Goal: Task Accomplishment & Management: Complete application form

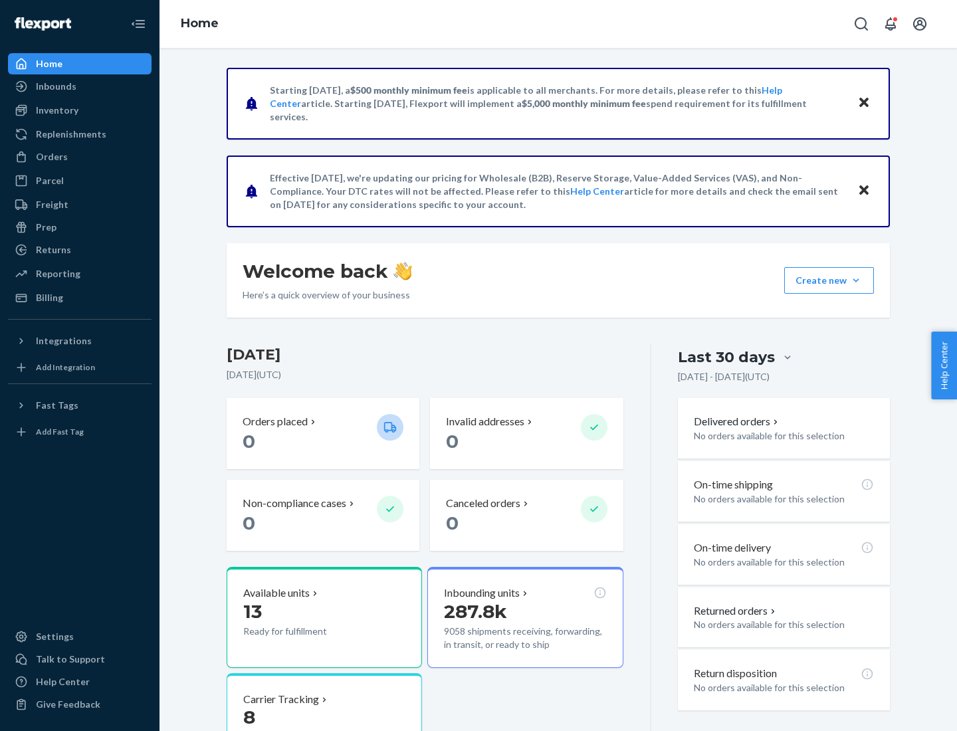
click at [856, 280] on button "Create new Create new inbound Create new order Create new product" at bounding box center [829, 280] width 90 height 27
click at [80, 86] on div "Inbounds" at bounding box center [79, 86] width 141 height 19
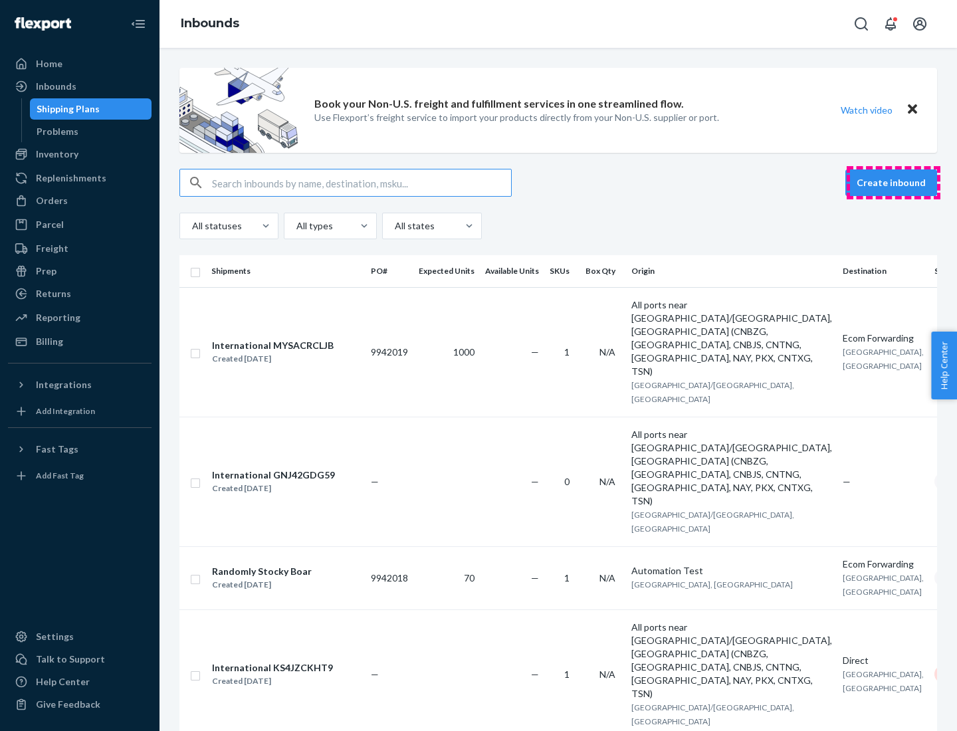
click at [893, 183] on button "Create inbound" at bounding box center [891, 182] width 92 height 27
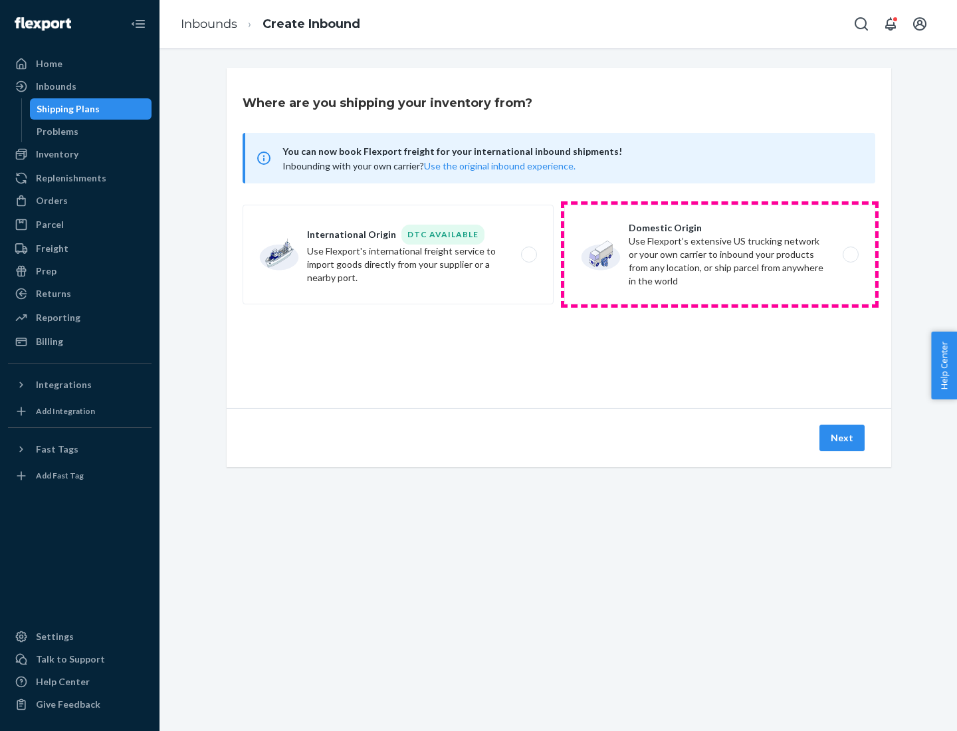
click at [720, 255] on label "Domestic Origin Use Flexport’s extensive US trucking network or your own carrie…" at bounding box center [719, 255] width 311 height 100
click at [850, 255] on input "Domestic Origin Use Flexport’s extensive US trucking network or your own carrie…" at bounding box center [854, 255] width 9 height 9
radio input "true"
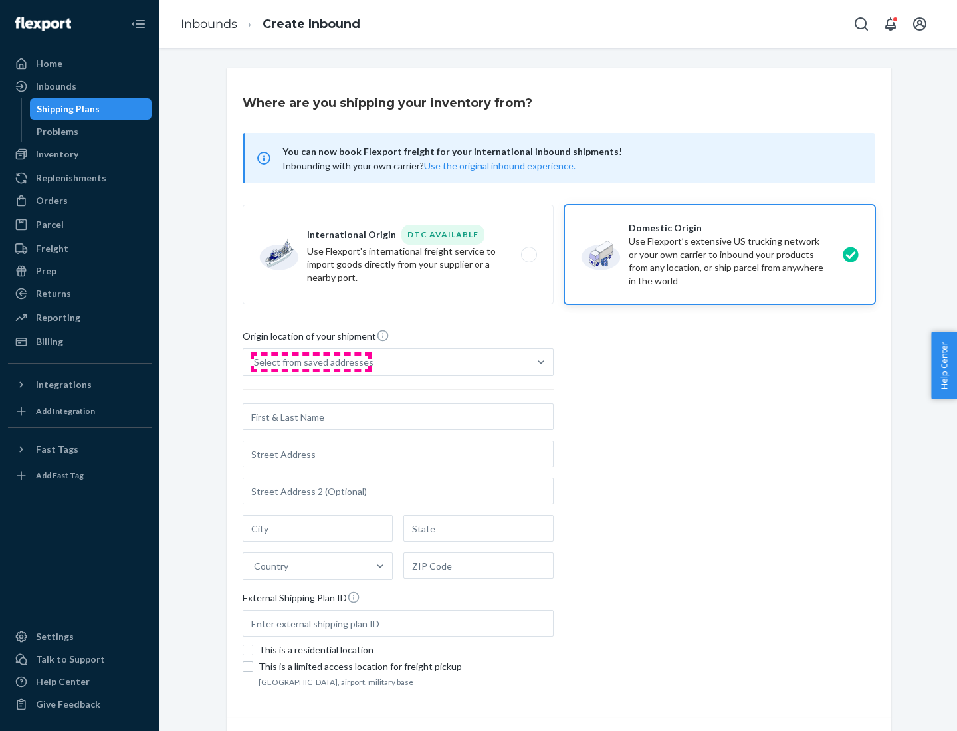
click at [310, 362] on div "Select from saved addresses" at bounding box center [314, 362] width 120 height 13
click at [255, 362] on input "Select from saved addresses" at bounding box center [254, 362] width 1 height 13
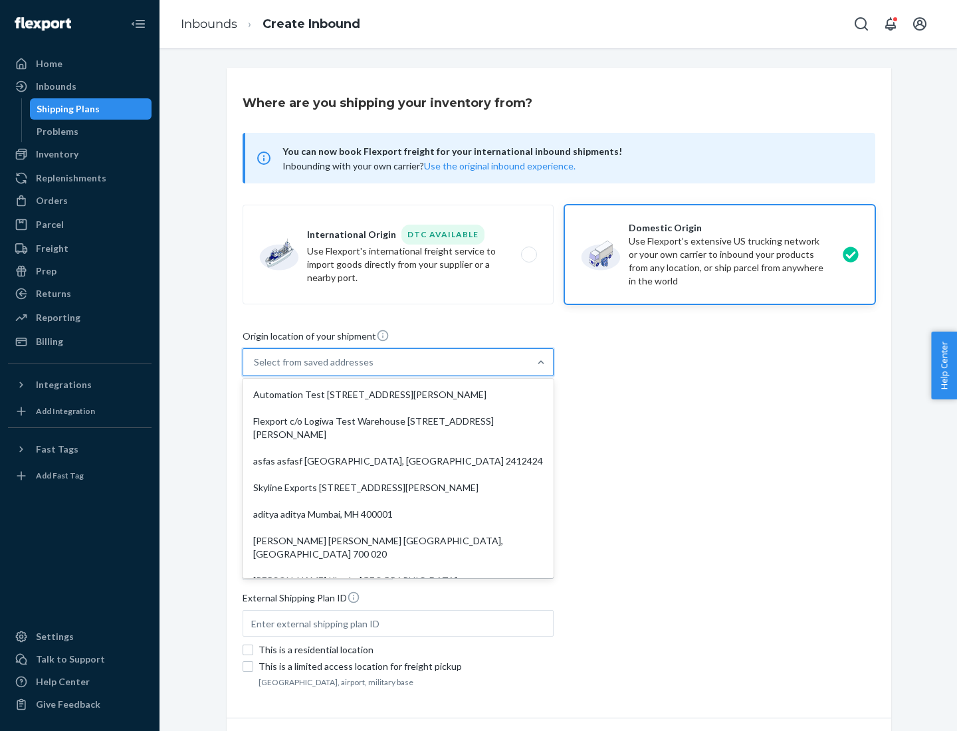
scroll to position [5, 0]
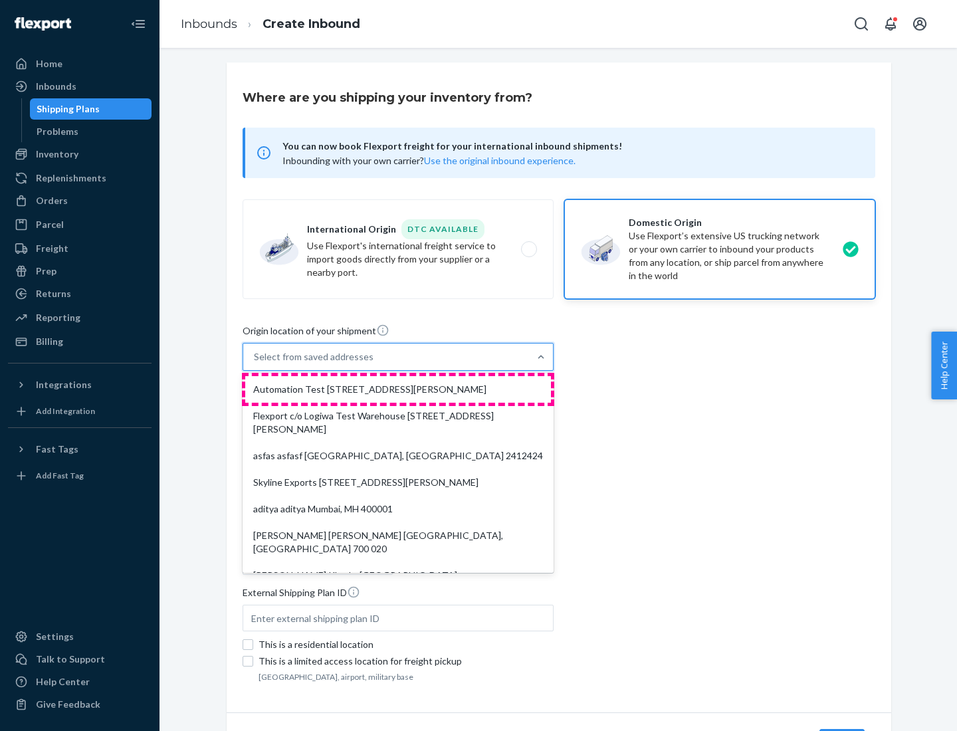
click at [398, 389] on div "Automation Test [STREET_ADDRESS][PERSON_NAME]" at bounding box center [398, 389] width 306 height 27
click at [255, 364] on input "option Automation Test [STREET_ADDRESS][PERSON_NAME]. 9 results available. Use …" at bounding box center [254, 356] width 1 height 13
type input "Automation Test"
type input "9th Floor"
type input "[GEOGRAPHIC_DATA]"
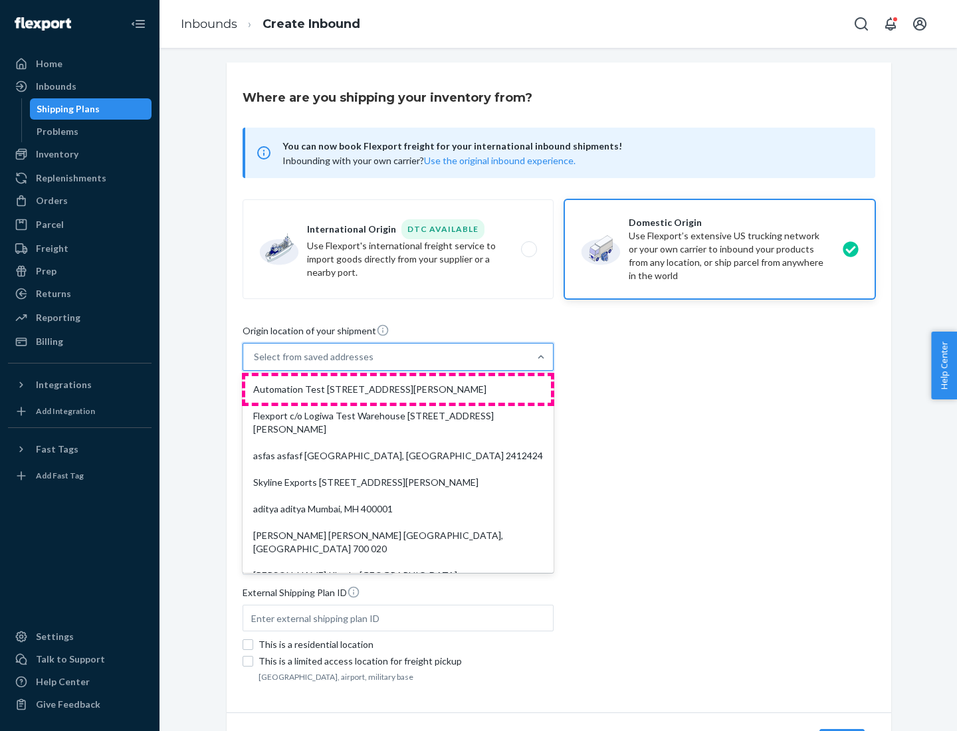
type input "CA"
type input "94104"
type input "[STREET_ADDRESS][PERSON_NAME]"
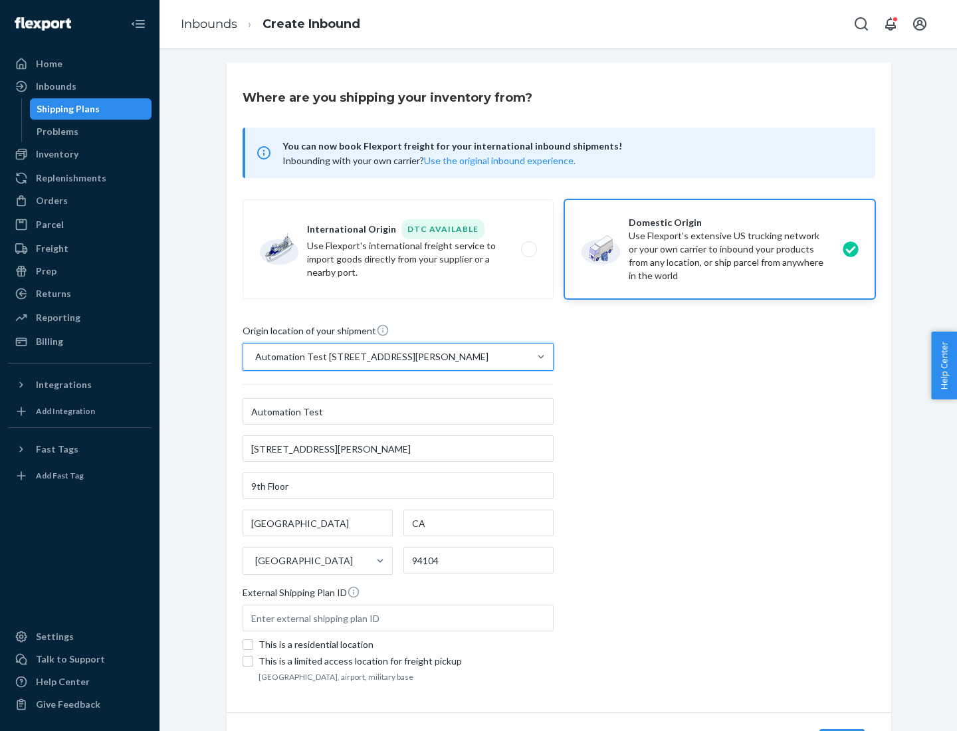
scroll to position [78, 0]
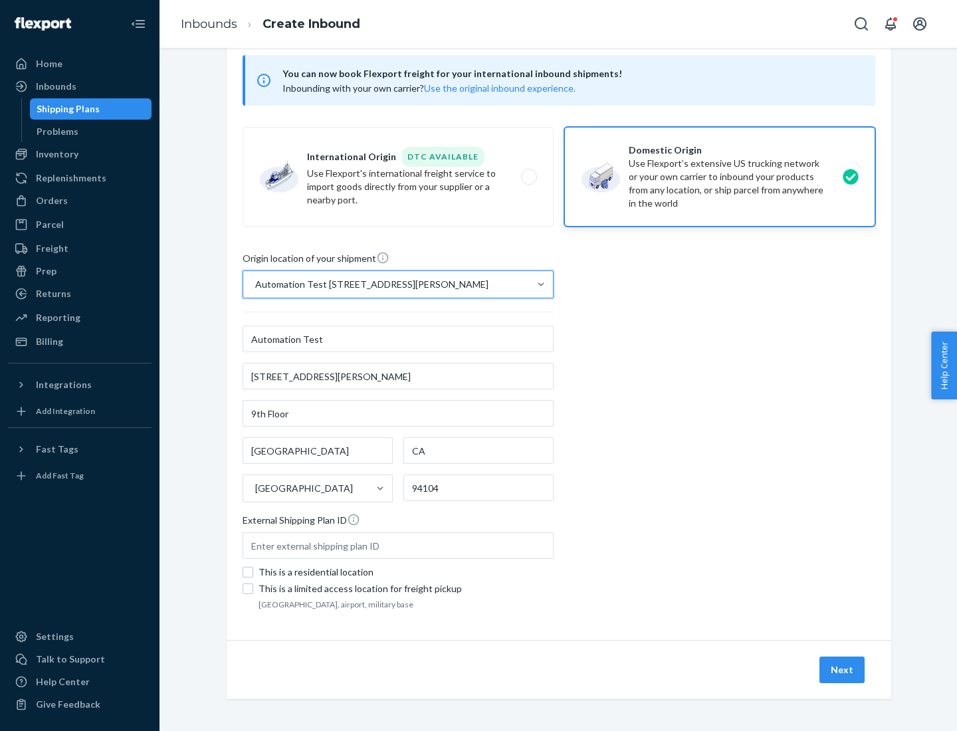
click at [843, 670] on button "Next" at bounding box center [841, 670] width 45 height 27
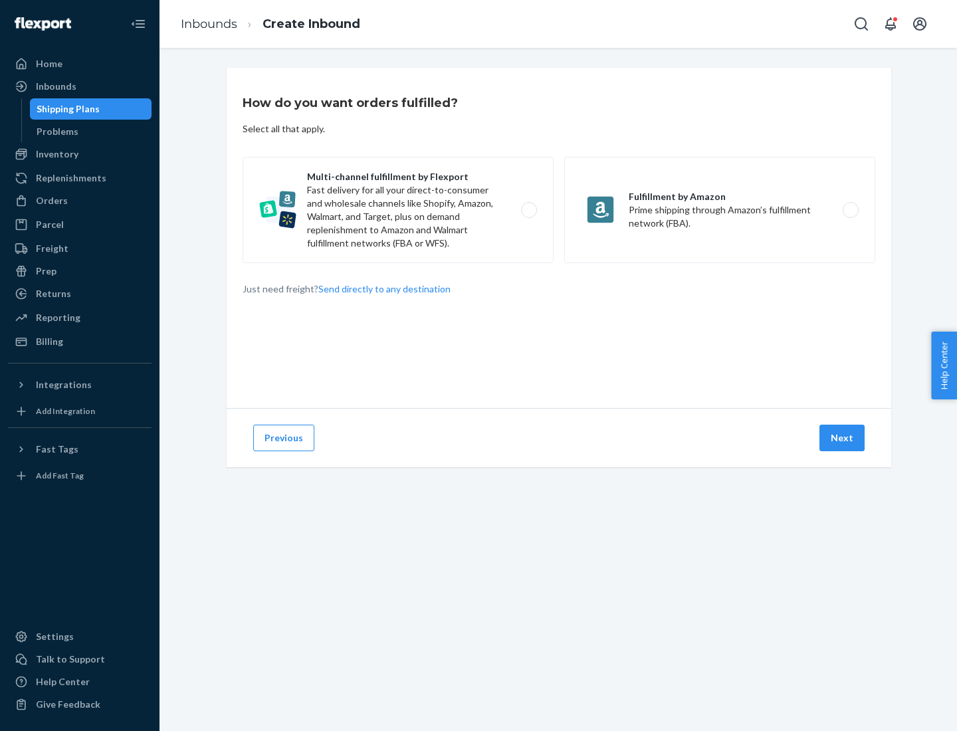
click at [398, 210] on label "Multi-channel fulfillment by Flexport Fast delivery for all your direct-to-cons…" at bounding box center [398, 210] width 311 height 106
click at [528, 210] on input "Multi-channel fulfillment by Flexport Fast delivery for all your direct-to-cons…" at bounding box center [532, 210] width 9 height 9
radio input "true"
click at [843, 438] on button "Next" at bounding box center [841, 438] width 45 height 27
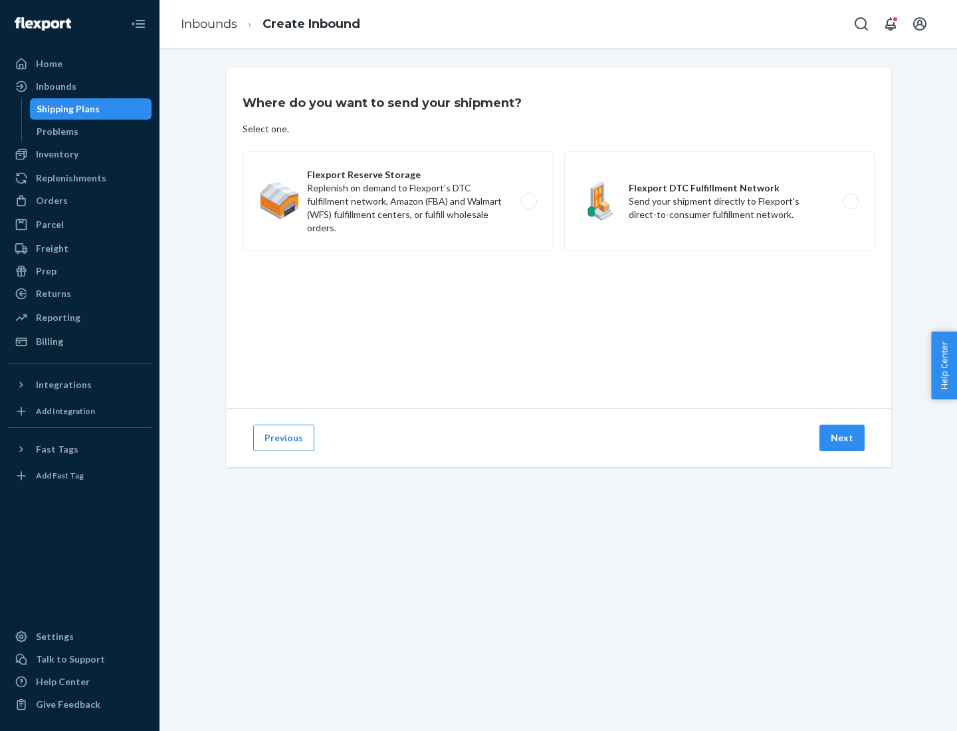
click at [720, 201] on label "Flexport DTC Fulfillment Network Send your shipment directly to Flexport's dire…" at bounding box center [719, 202] width 311 height 100
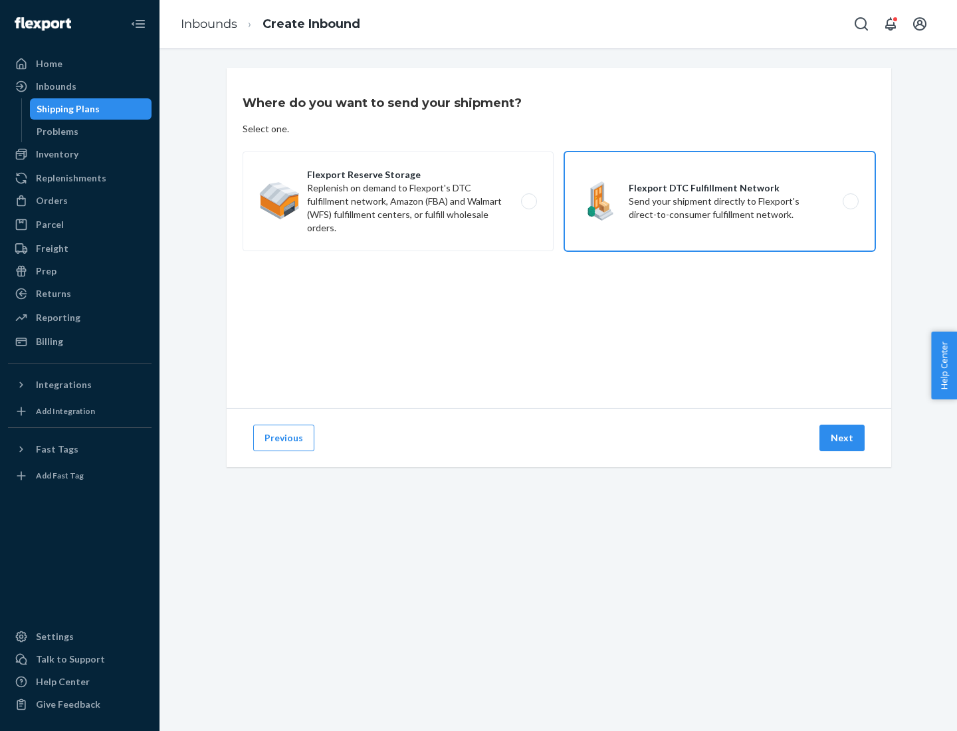
click at [850, 201] on input "Flexport DTC Fulfillment Network Send your shipment directly to Flexport's dire…" at bounding box center [854, 201] width 9 height 9
radio input "true"
click at [843, 438] on button "Next" at bounding box center [841, 438] width 45 height 27
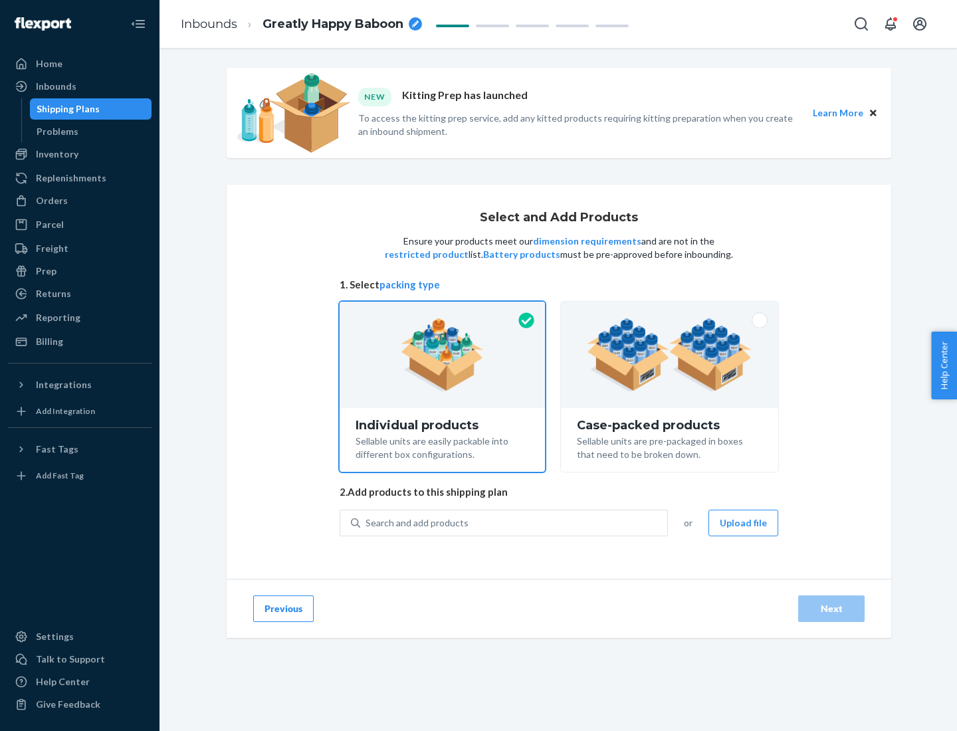
click at [670, 355] on img at bounding box center [669, 354] width 165 height 73
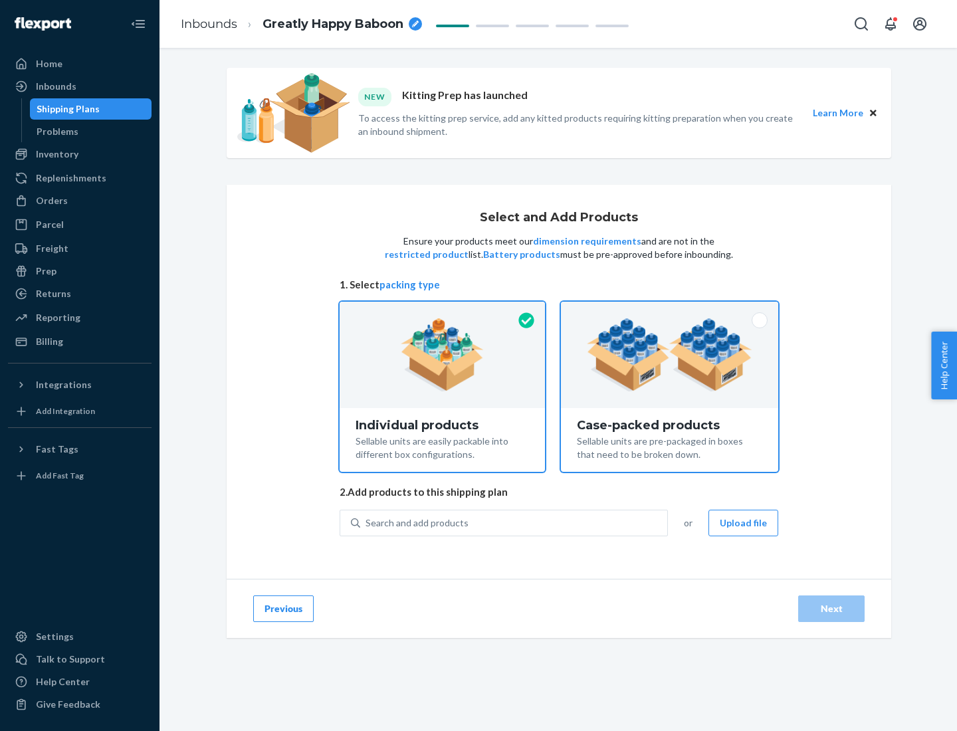
click at [670, 310] on input "Case-packed products Sellable units are pre-packaged in boxes that need to be b…" at bounding box center [669, 306] width 9 height 9
radio input "true"
radio input "false"
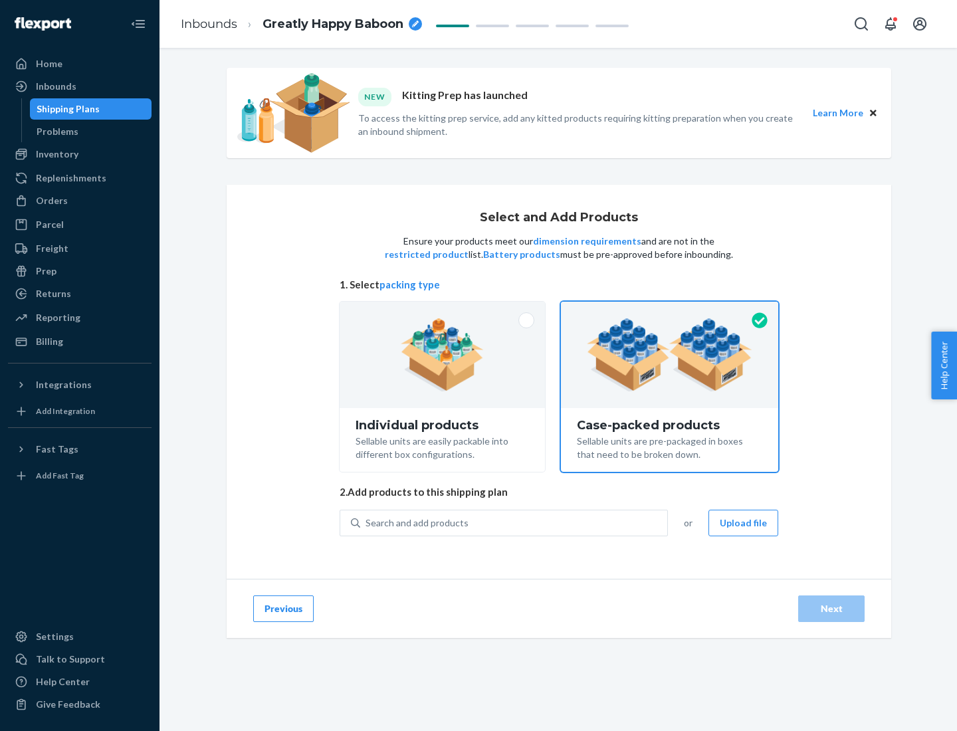
click at [514, 522] on div "Search and add products" at bounding box center [513, 523] width 307 height 24
click at [367, 522] on input "Search and add products" at bounding box center [366, 522] width 1 height 13
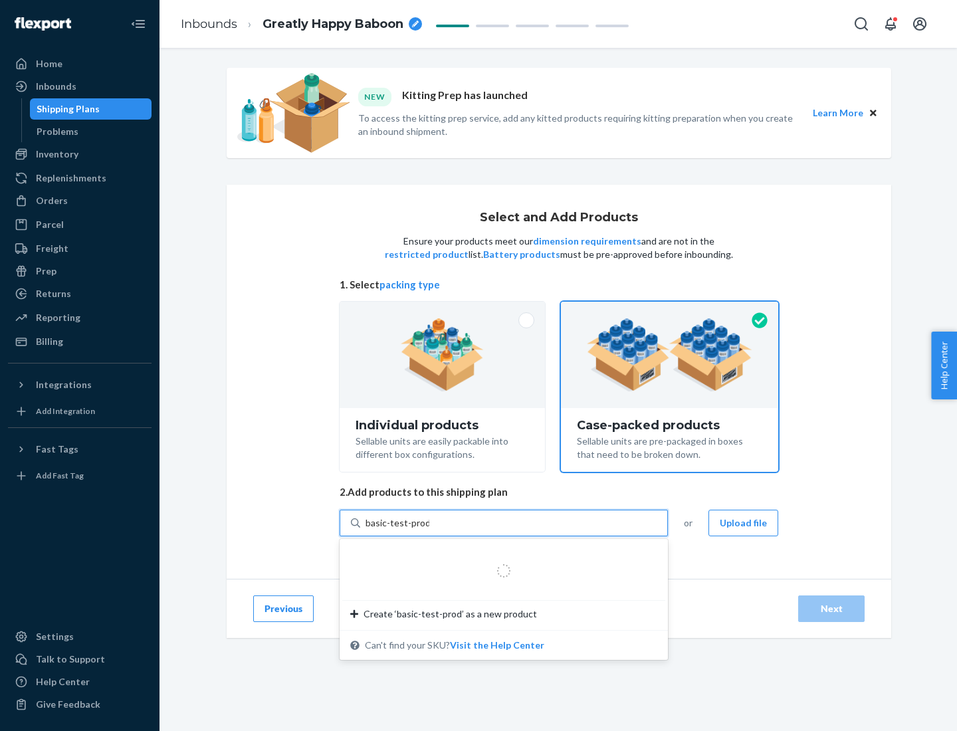
type input "basic-test-product-1"
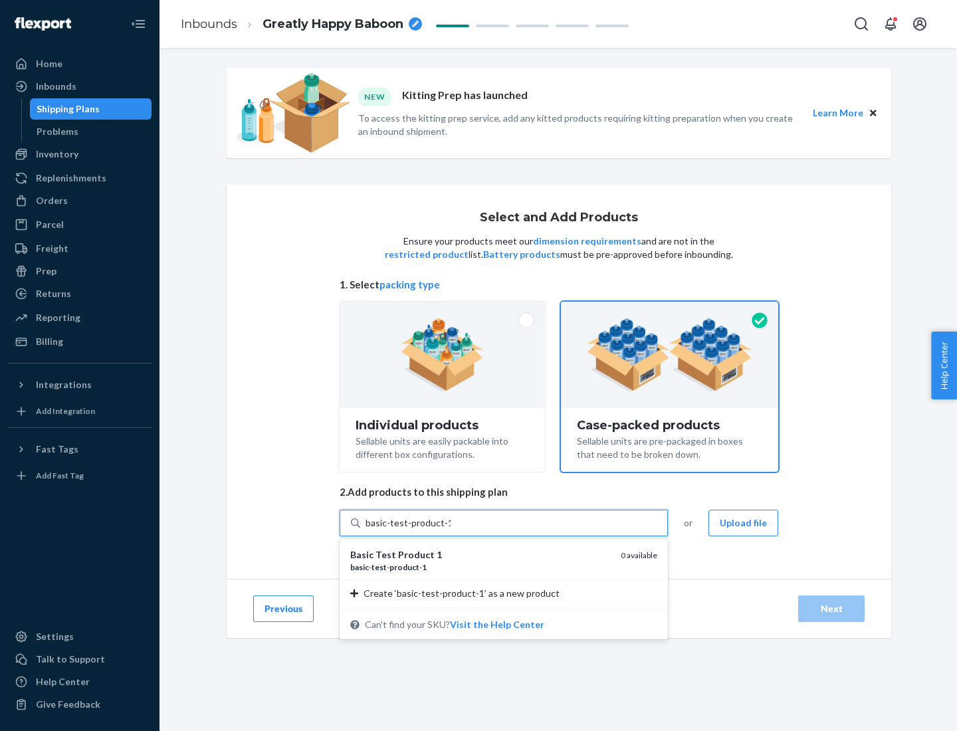
click at [480, 567] on div "basic - test - product - 1" at bounding box center [480, 567] width 260 height 11
click at [451, 530] on input "basic-test-product-1" at bounding box center [408, 522] width 85 height 13
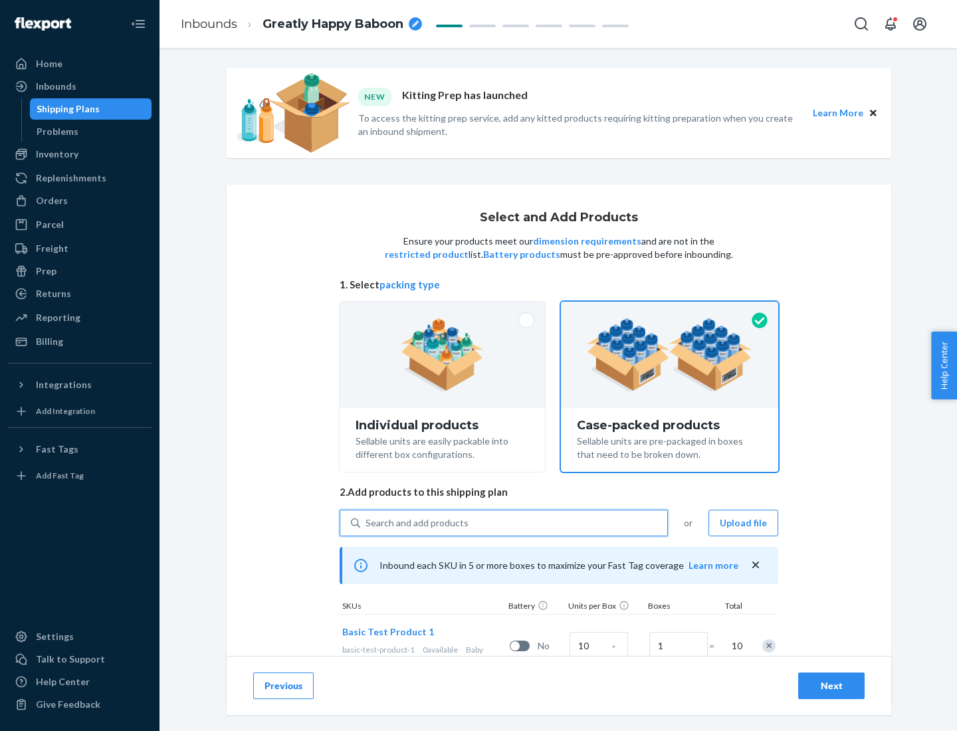
scroll to position [48, 0]
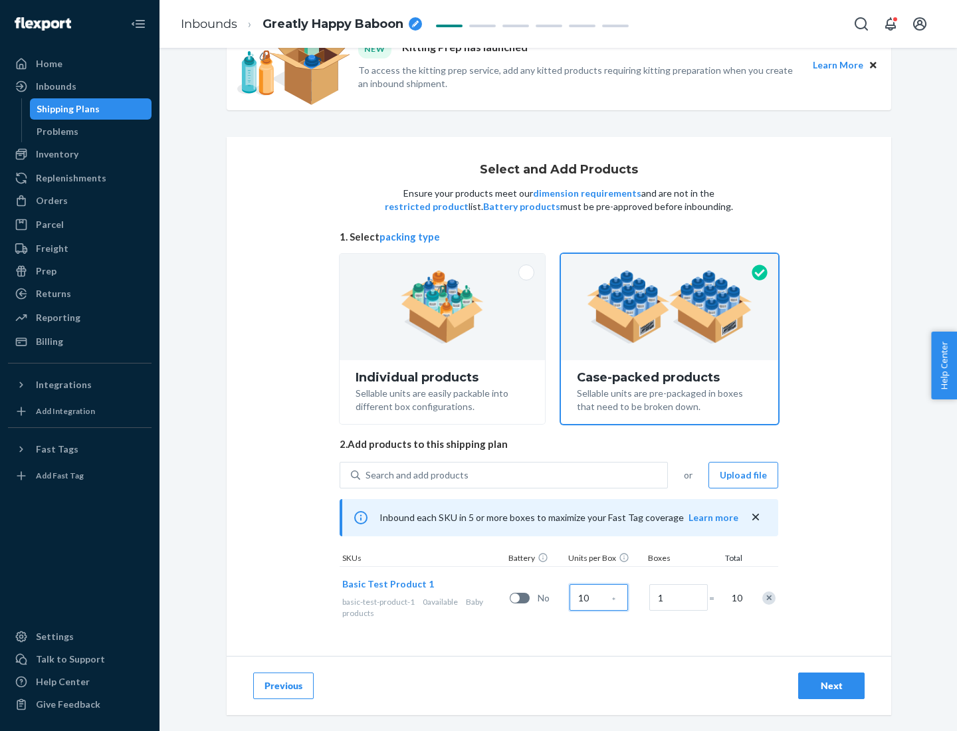
type input "10"
type input "7"
click at [831, 686] on div "Next" at bounding box center [831, 685] width 44 height 13
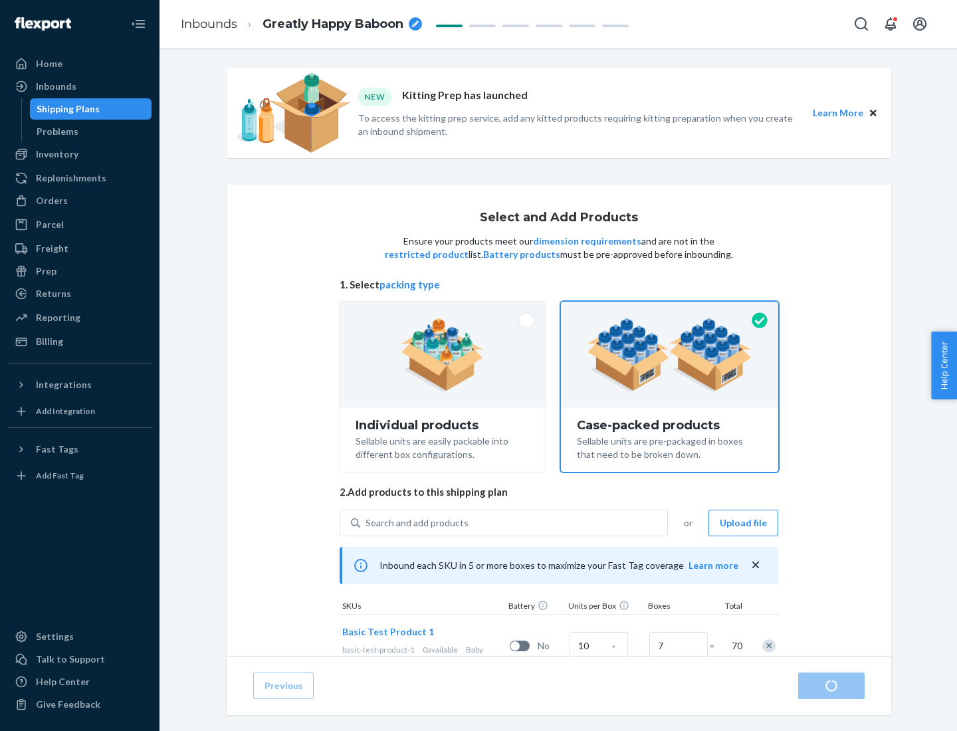
radio input "true"
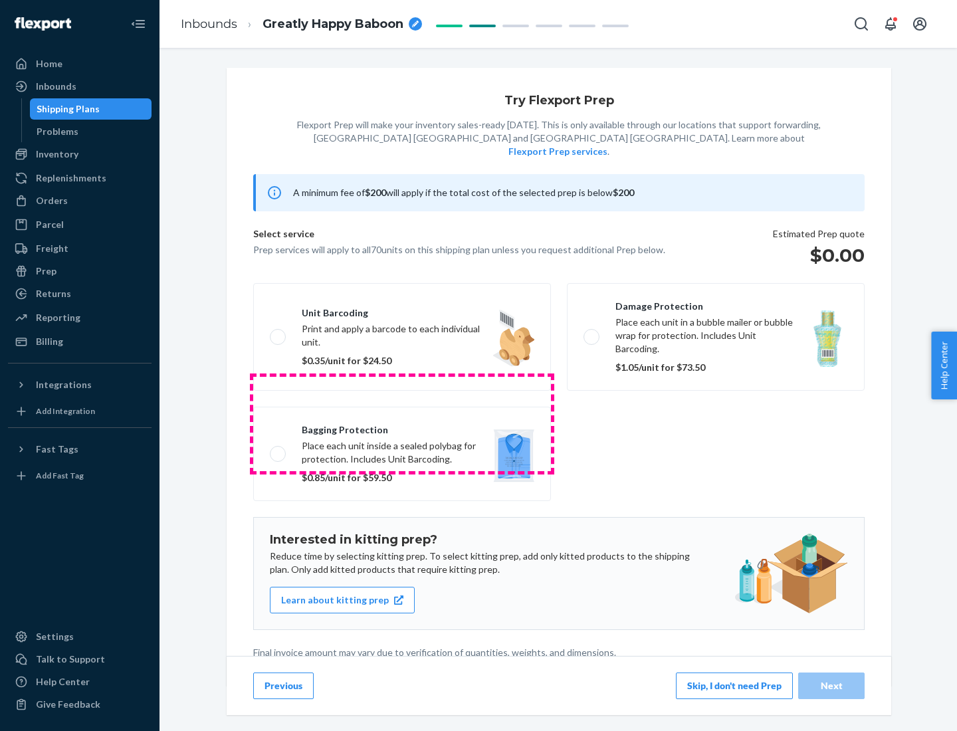
scroll to position [3, 0]
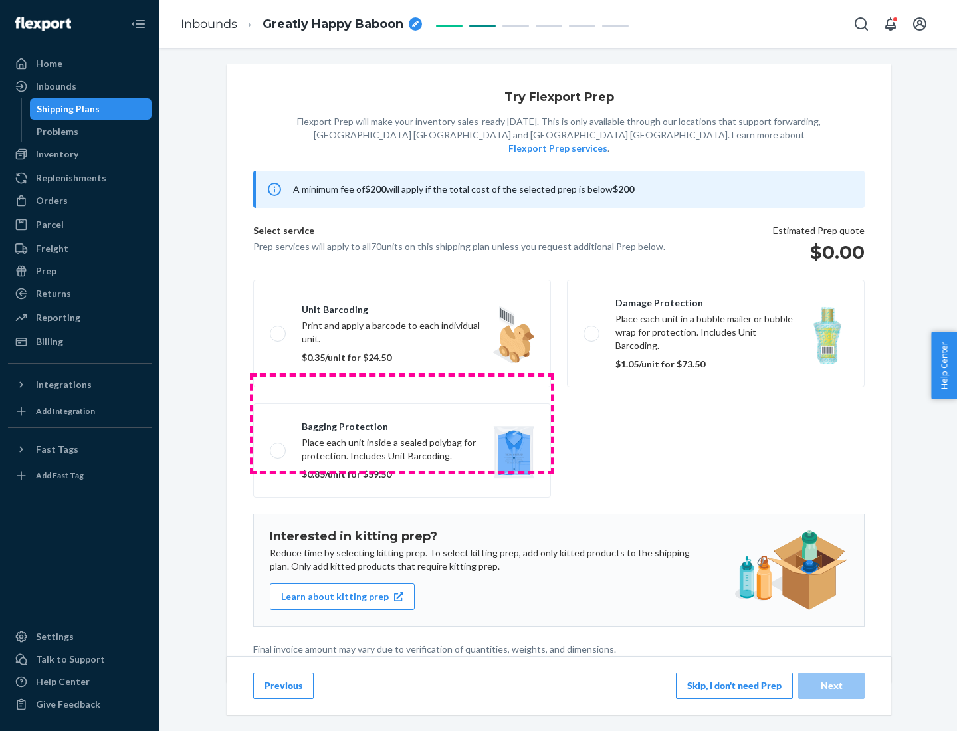
click at [402, 423] on label "Bagging protection Place each unit inside a sealed polybag for protection. Incl…" at bounding box center [402, 450] width 298 height 94
click at [278, 446] on input "Bagging protection Place each unit inside a sealed polybag for protection. Incl…" at bounding box center [274, 450] width 9 height 9
checkbox input "true"
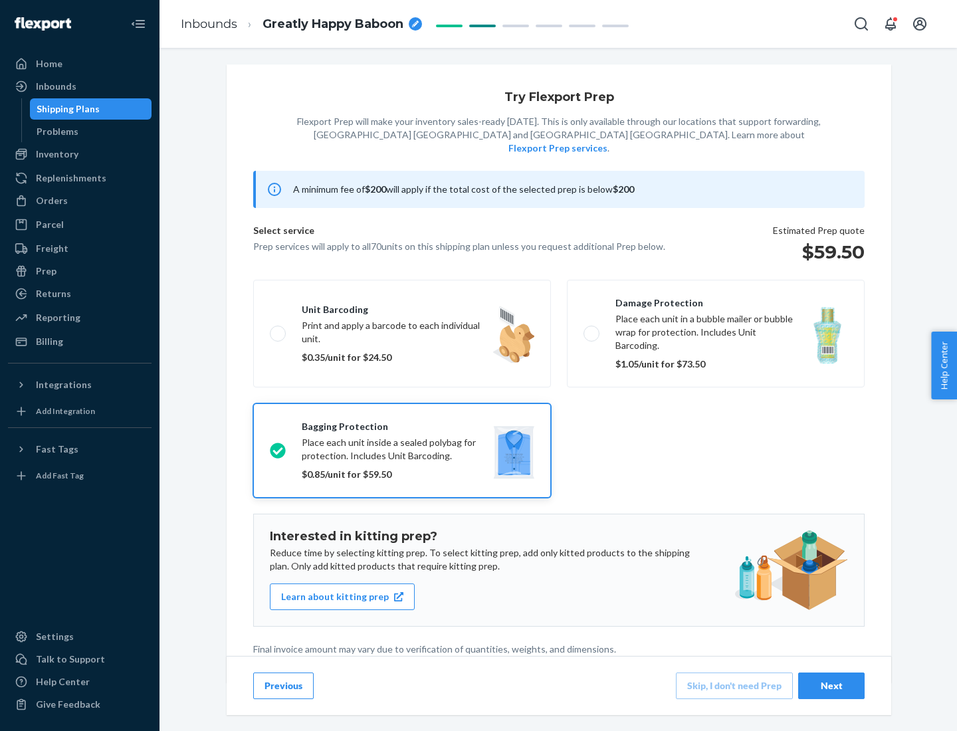
click at [831, 685] on div "Next" at bounding box center [831, 685] width 44 height 13
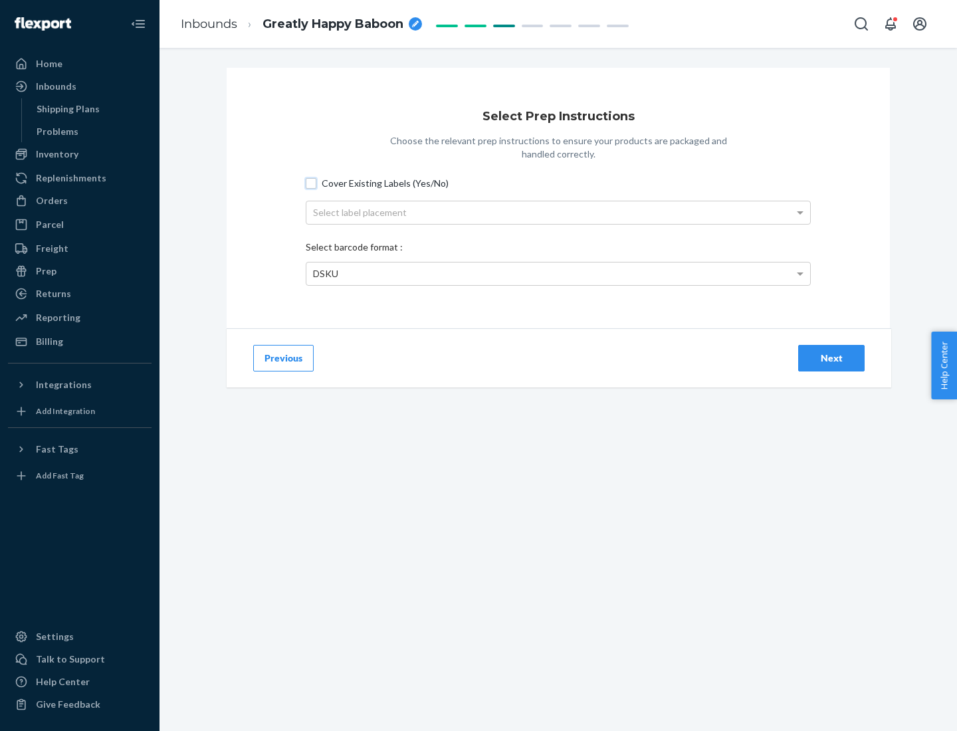
click at [311, 183] on input "Cover Existing Labels (Yes/No)" at bounding box center [311, 183] width 11 height 11
checkbox input "true"
click at [558, 212] on div "Select label placement" at bounding box center [558, 212] width 504 height 23
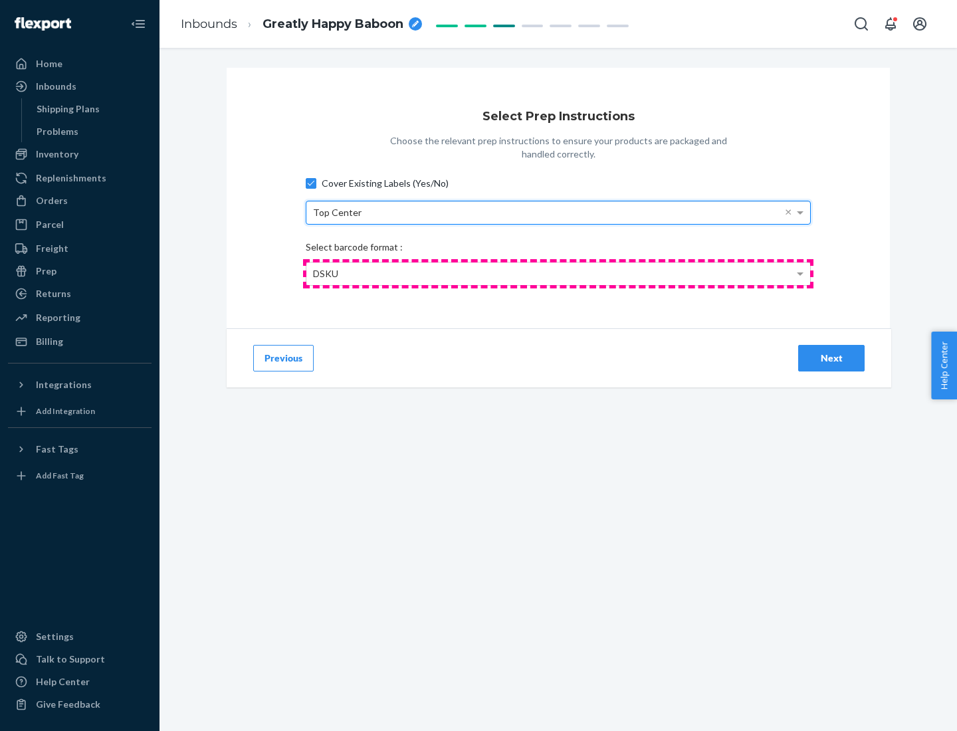
click at [558, 273] on div "DSKU" at bounding box center [558, 274] width 504 height 23
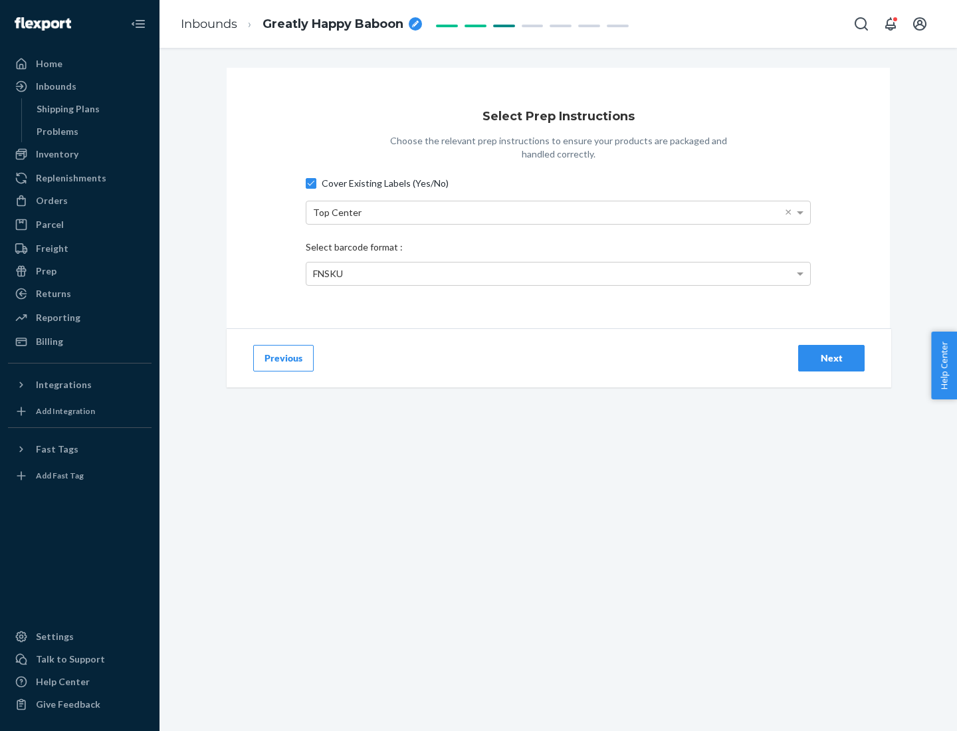
click at [831, 358] on div "Next" at bounding box center [831, 358] width 44 height 13
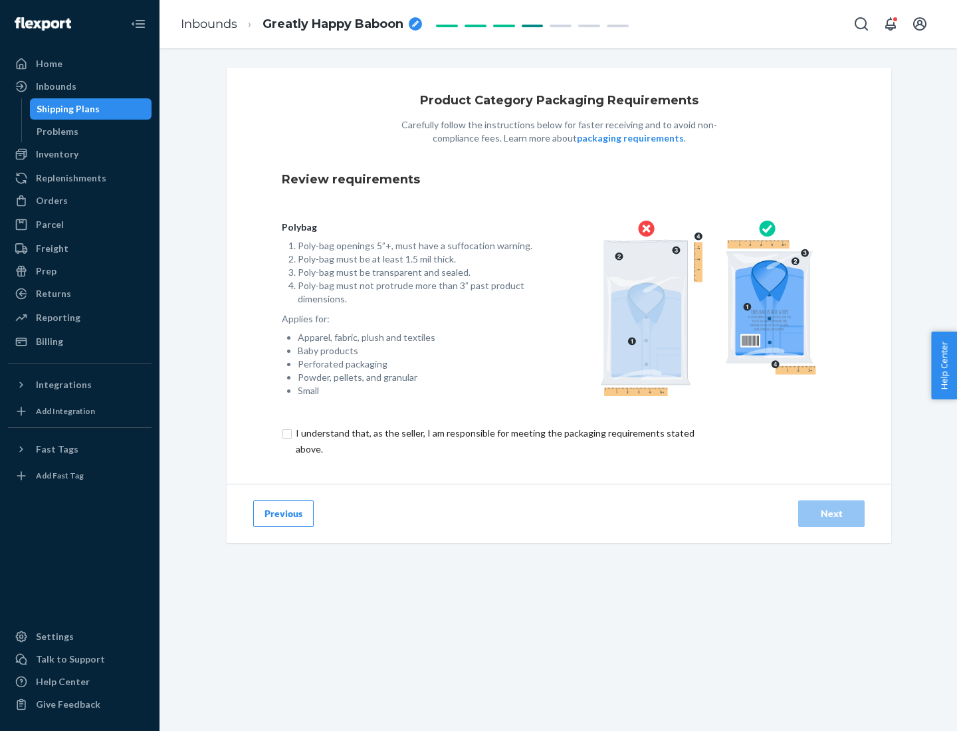
click at [494, 441] on input "checkbox" at bounding box center [503, 441] width 442 height 32
checkbox input "true"
click at [831, 513] on div "Next" at bounding box center [831, 513] width 44 height 13
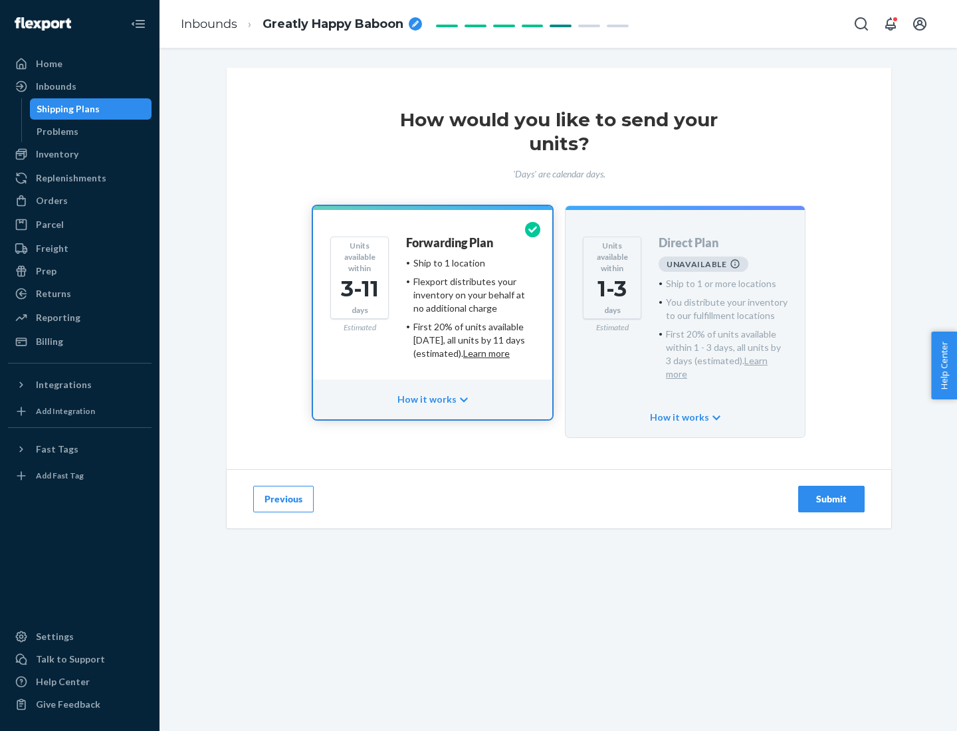
click at [451, 243] on h4 "Forwarding Plan" at bounding box center [449, 243] width 87 height 13
click at [831, 492] on div "Submit" at bounding box center [831, 498] width 44 height 13
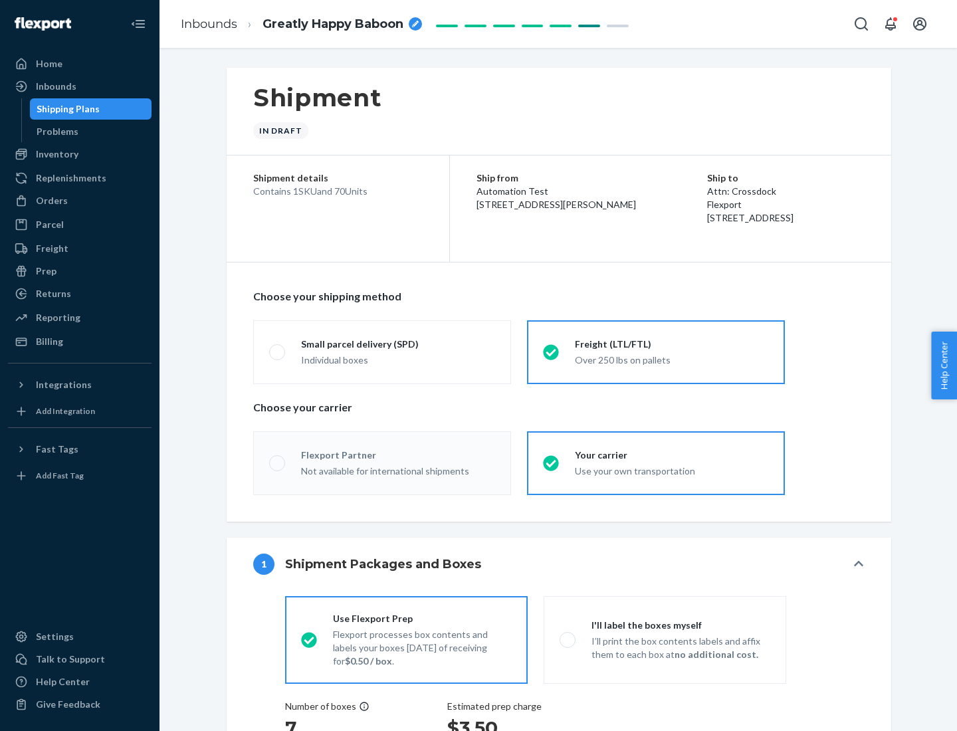
radio input "true"
radio input "false"
radio input "true"
radio input "false"
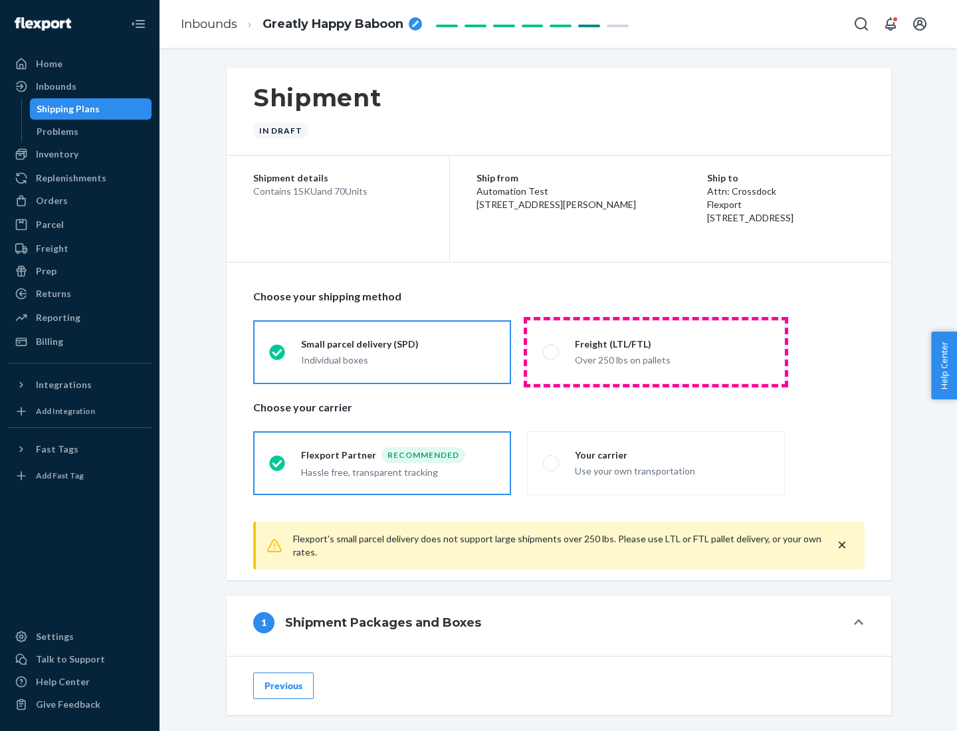
click at [656, 352] on div "Over 250 lbs on pallets" at bounding box center [672, 359] width 194 height 16
click at [552, 352] on input "Freight (LTL/FTL) Over 250 lbs on pallets" at bounding box center [547, 352] width 9 height 9
radio input "true"
radio input "false"
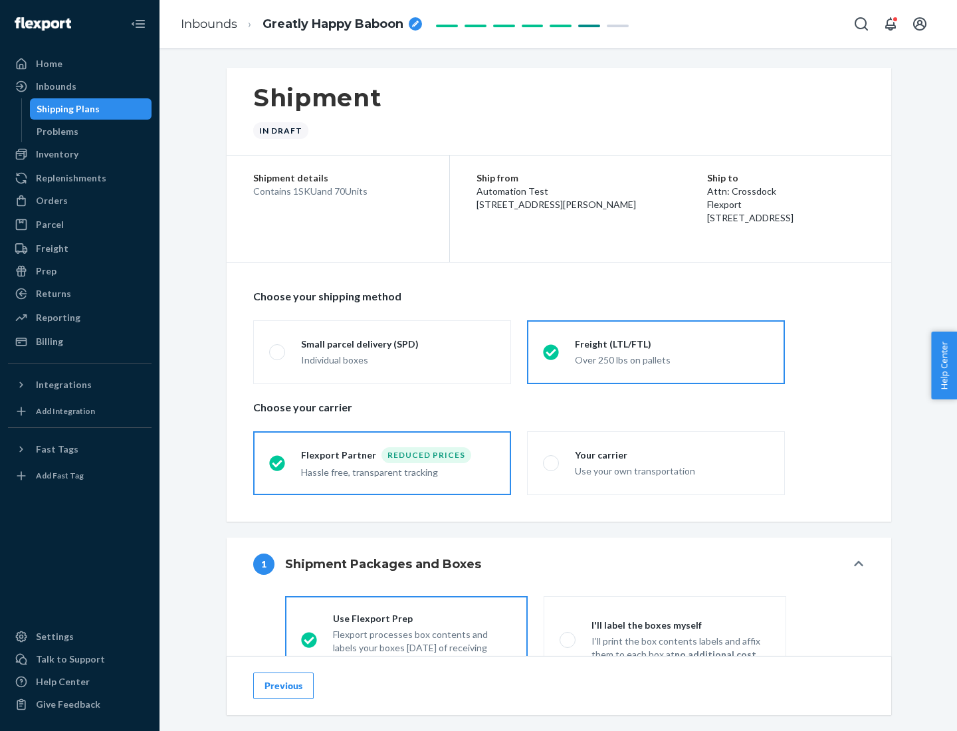
scroll to position [74, 0]
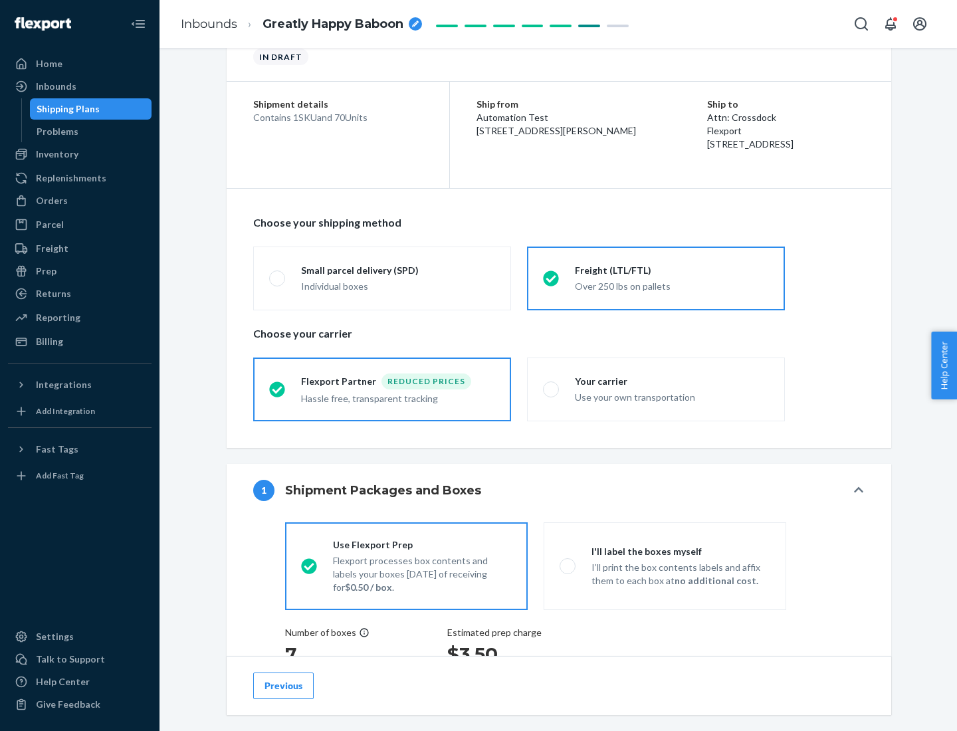
click at [382, 389] on div "Hassle free, transparent tracking" at bounding box center [398, 397] width 194 height 16
click at [278, 389] on input "Flexport Partner Reduced prices Hassle free, transparent tracking" at bounding box center [273, 389] width 9 height 9
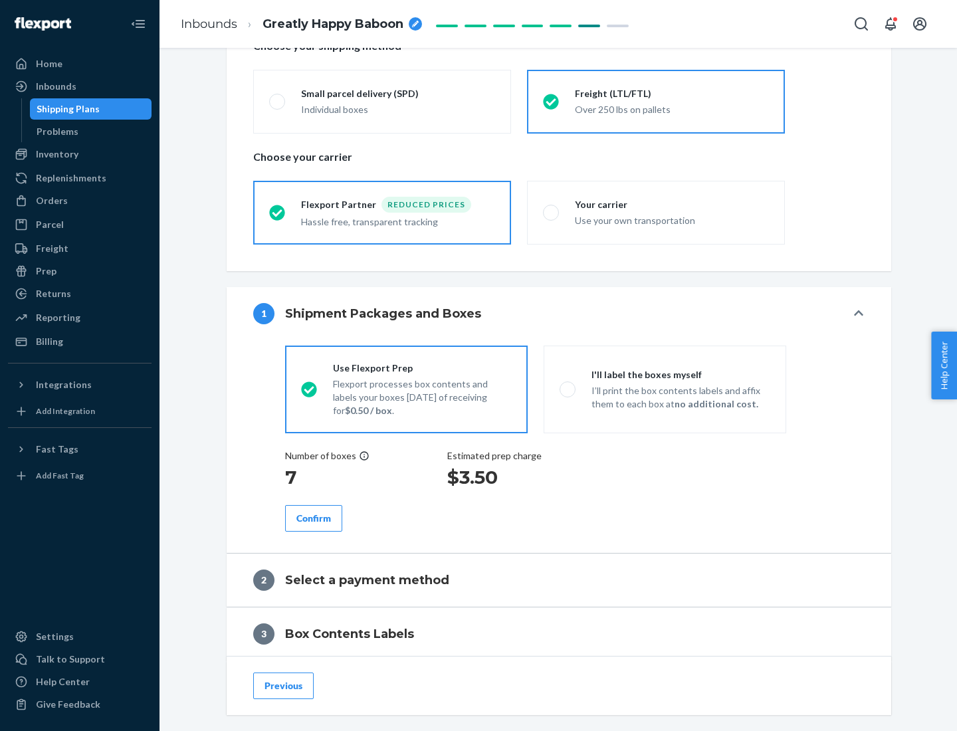
click at [665, 389] on p "I’ll print the box contents labels and affix them to each box at no additional …" at bounding box center [680, 397] width 179 height 27
click at [568, 389] on input "I'll label the boxes myself I’ll print the box contents labels and affix them t…" at bounding box center [564, 389] width 9 height 9
radio input "true"
radio input "false"
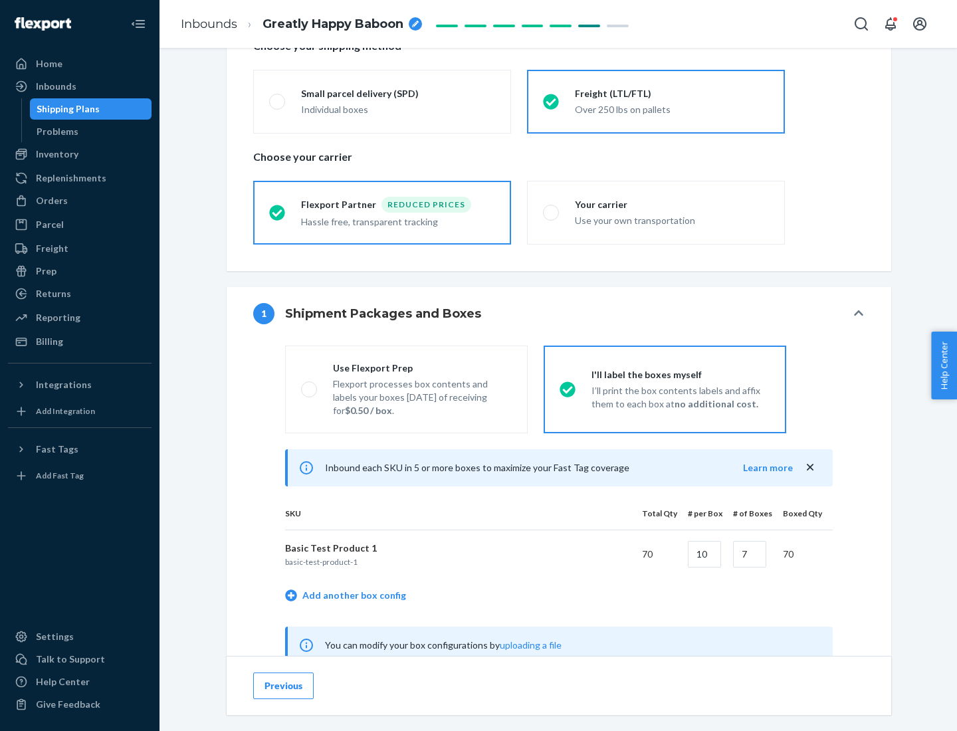
scroll to position [415, 0]
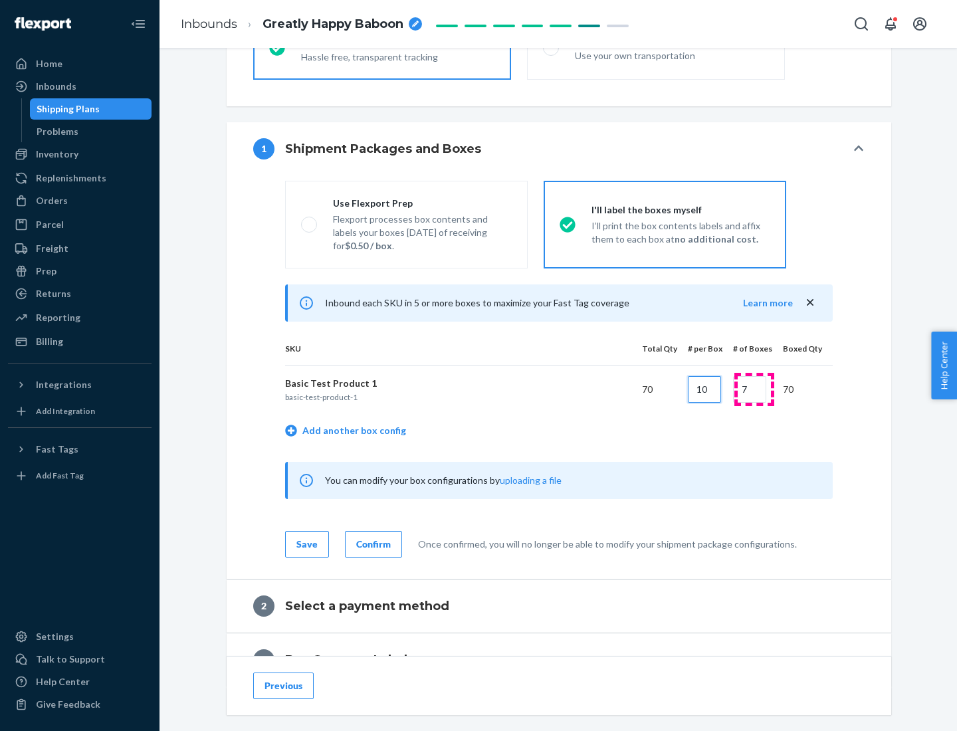
type input "10"
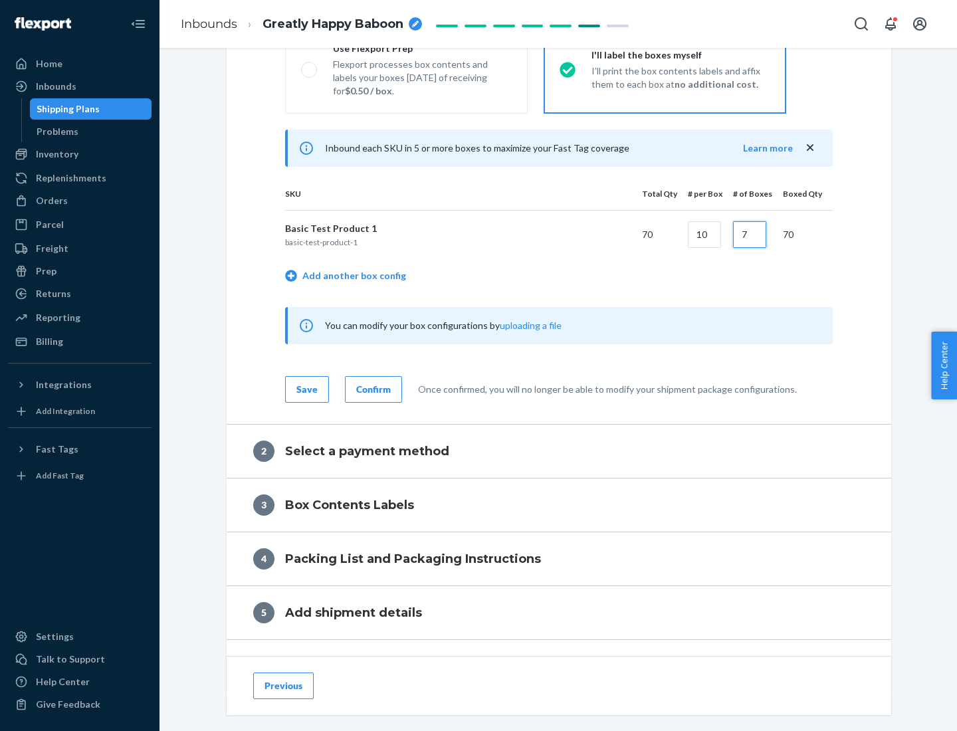
type input "7"
click at [372, 389] on div "Confirm" at bounding box center [373, 389] width 35 height 13
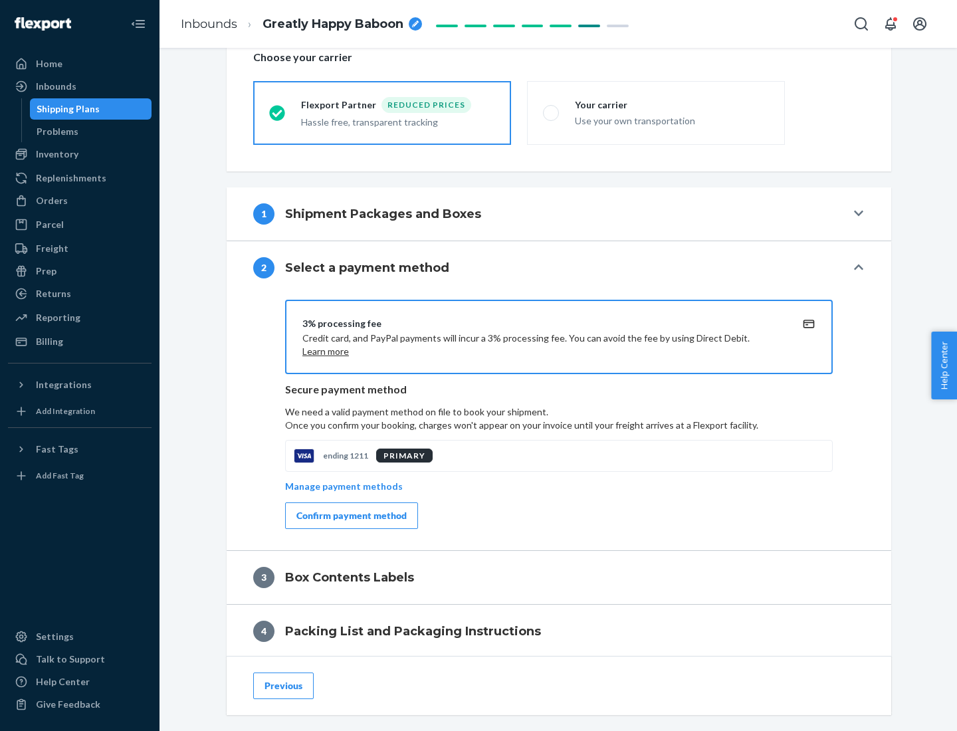
scroll to position [477, 0]
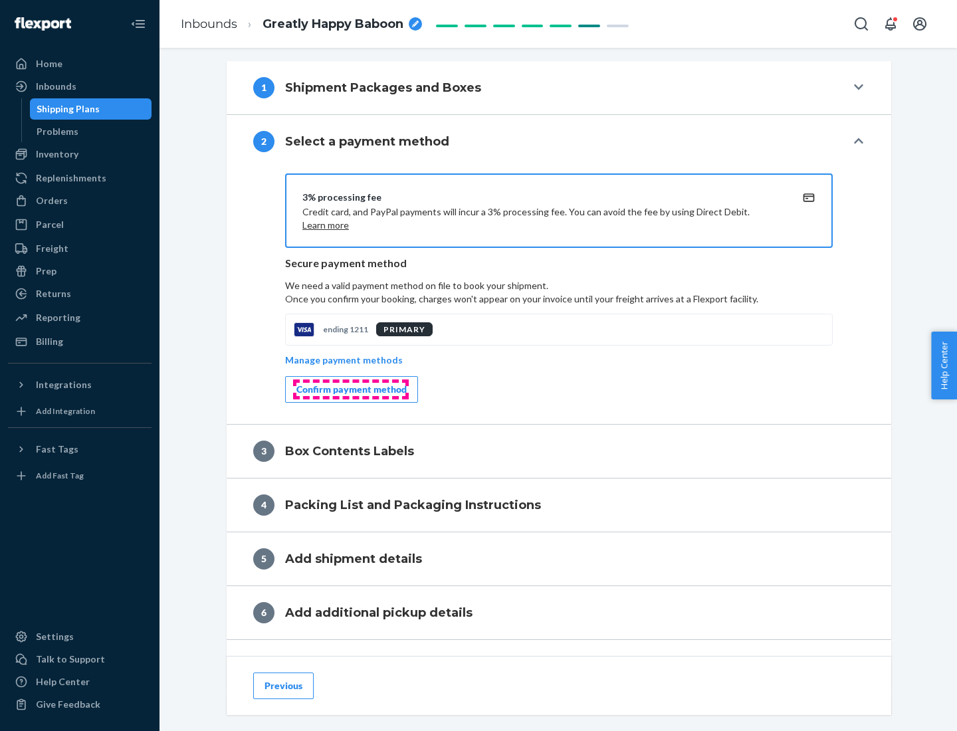
click at [350, 389] on div "Confirm payment method" at bounding box center [351, 389] width 110 height 13
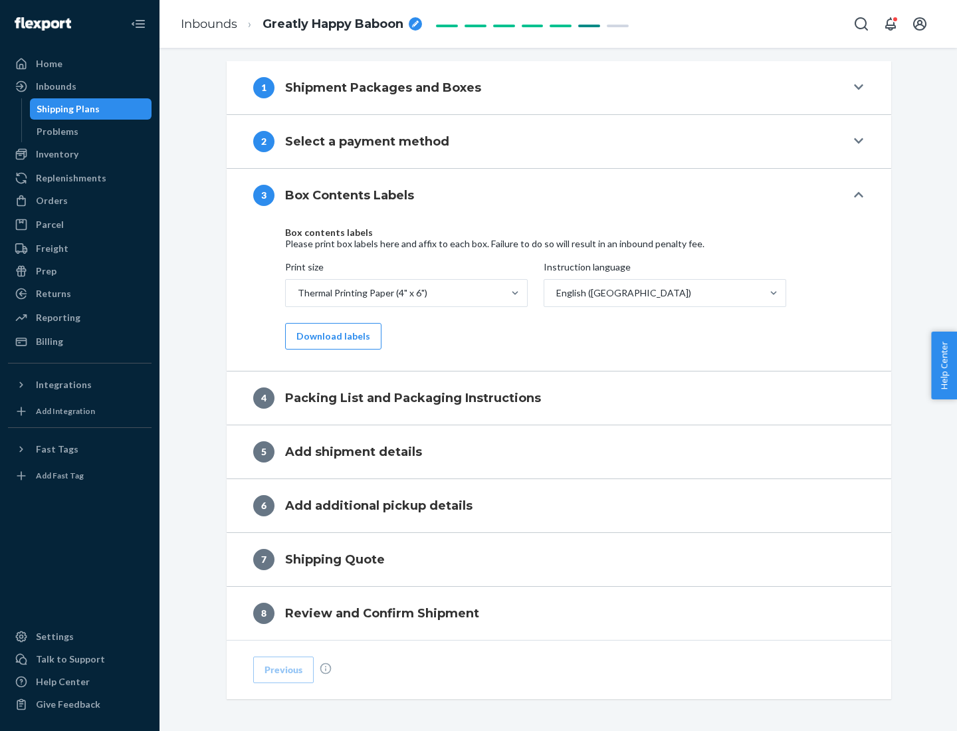
scroll to position [423, 0]
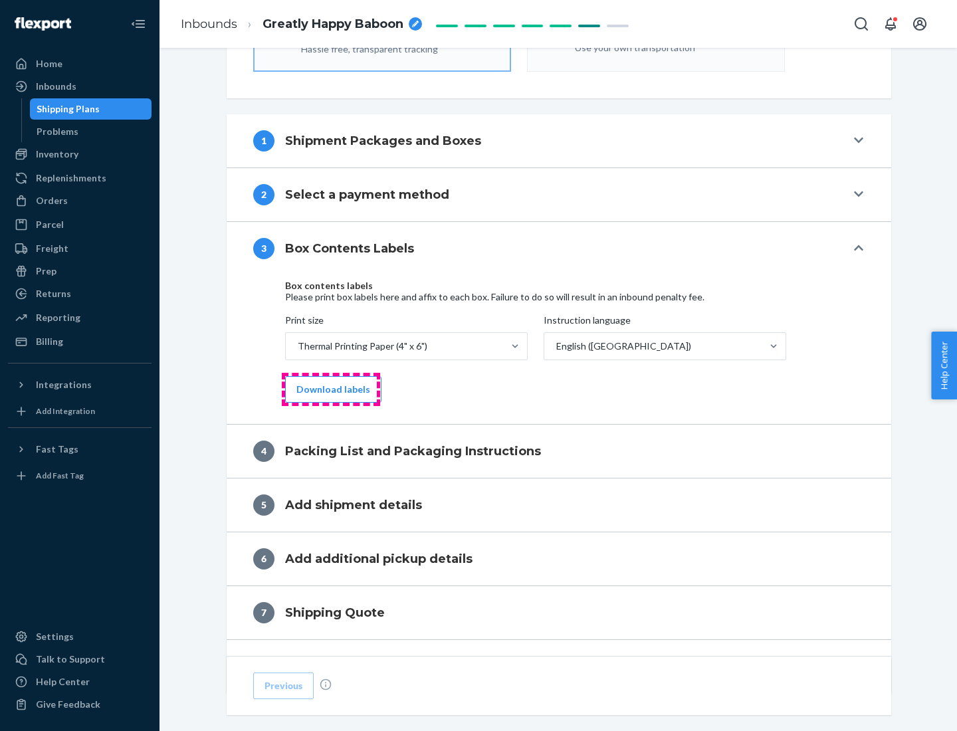
click at [330, 389] on button "Download labels" at bounding box center [333, 389] width 96 height 27
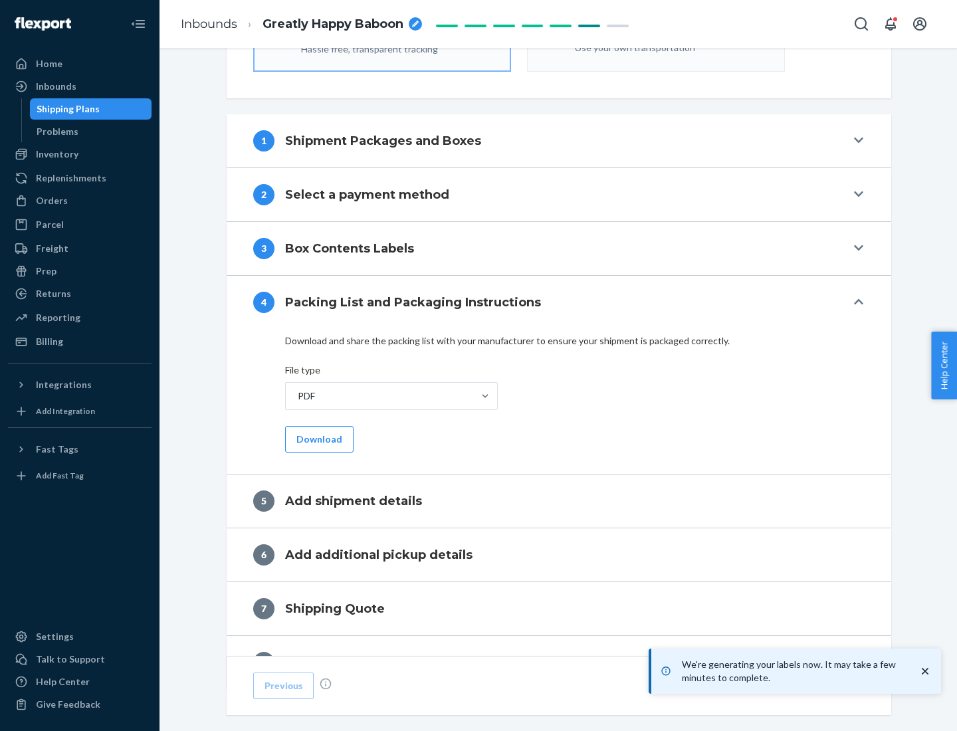
scroll to position [473, 0]
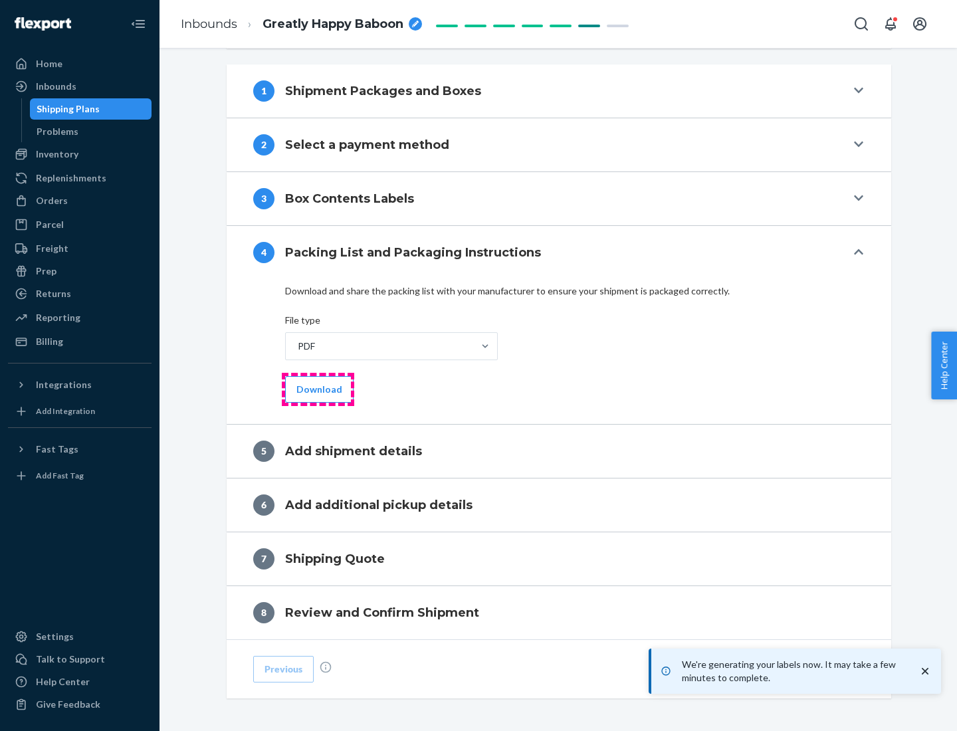
click at [318, 389] on button "Download" at bounding box center [319, 389] width 68 height 27
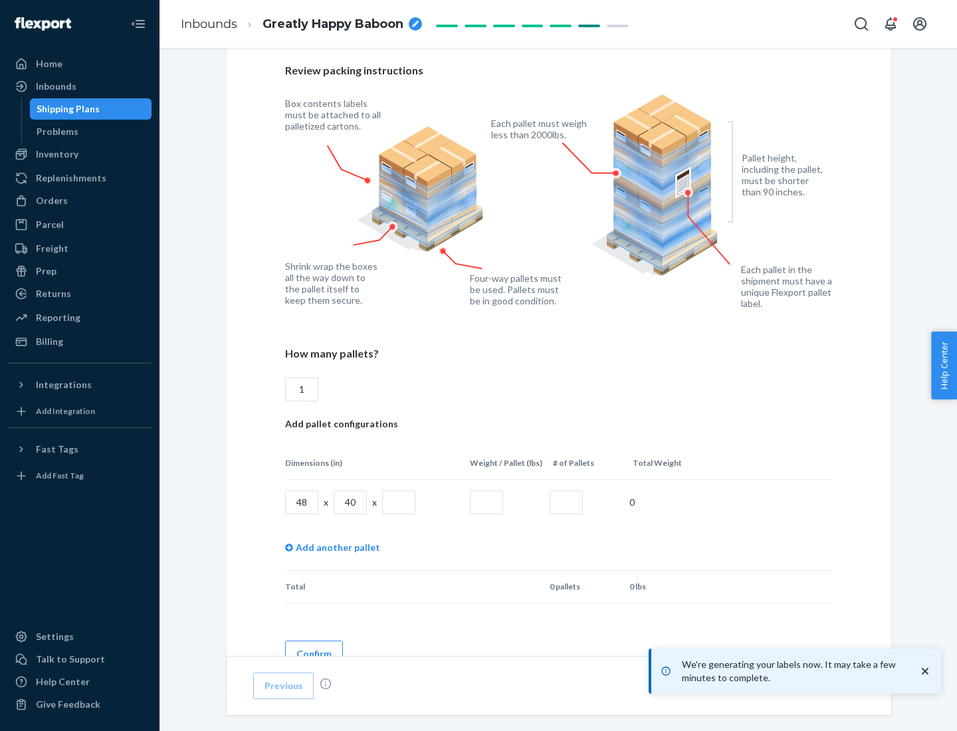
scroll to position [966, 0]
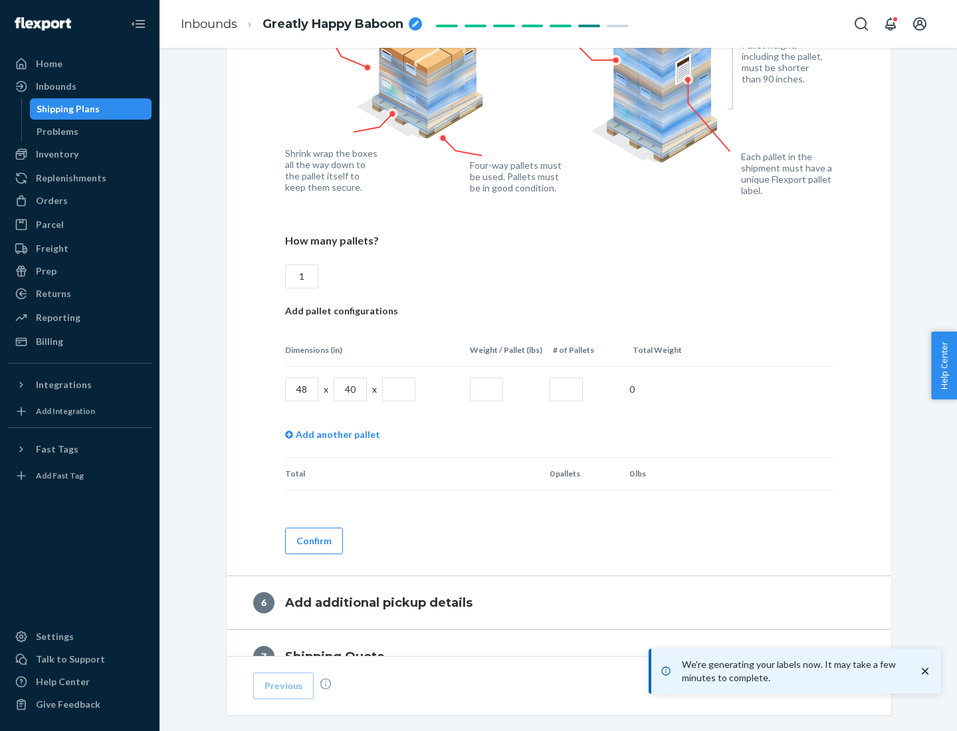
type input "1"
type input "40"
type input "200"
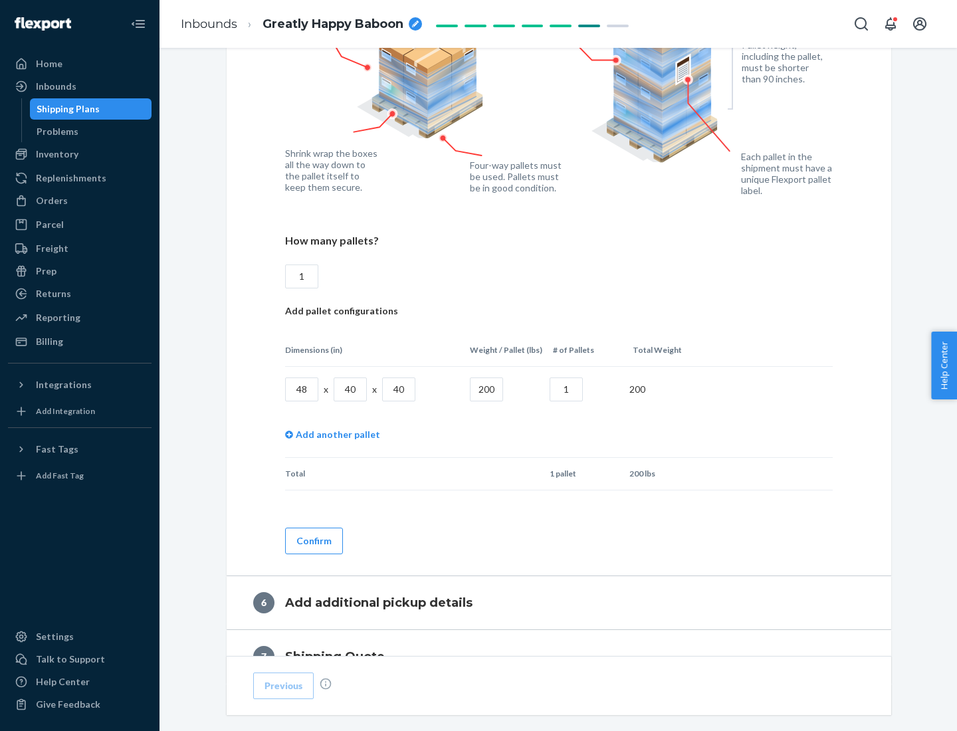
scroll to position [1117, 0]
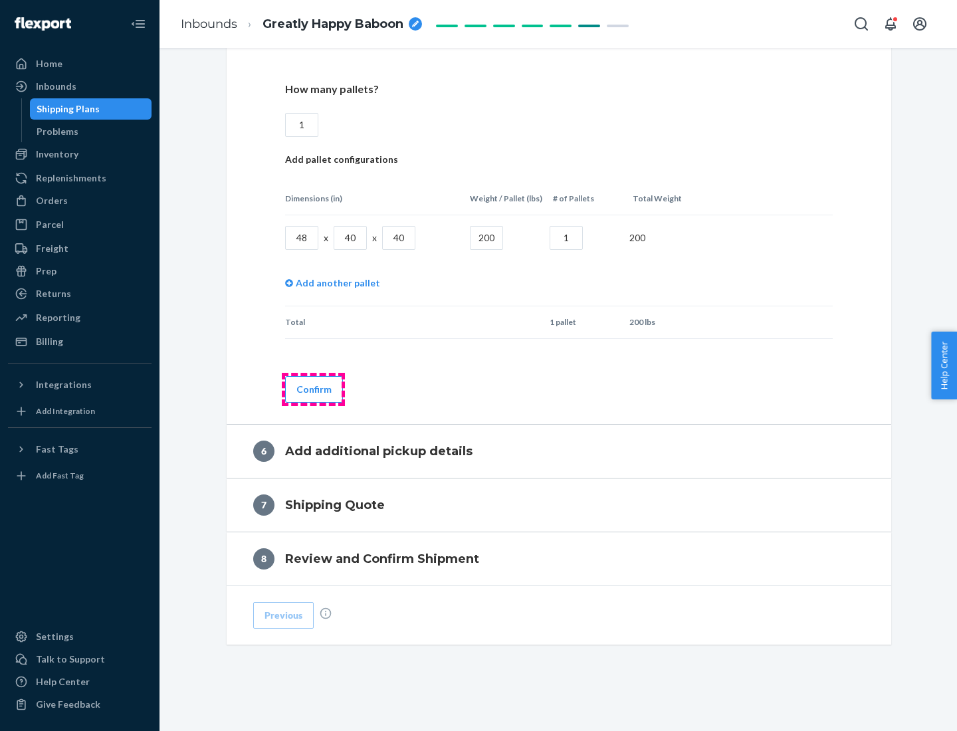
type input "1"
click at [313, 389] on button "Confirm" at bounding box center [314, 389] width 58 height 27
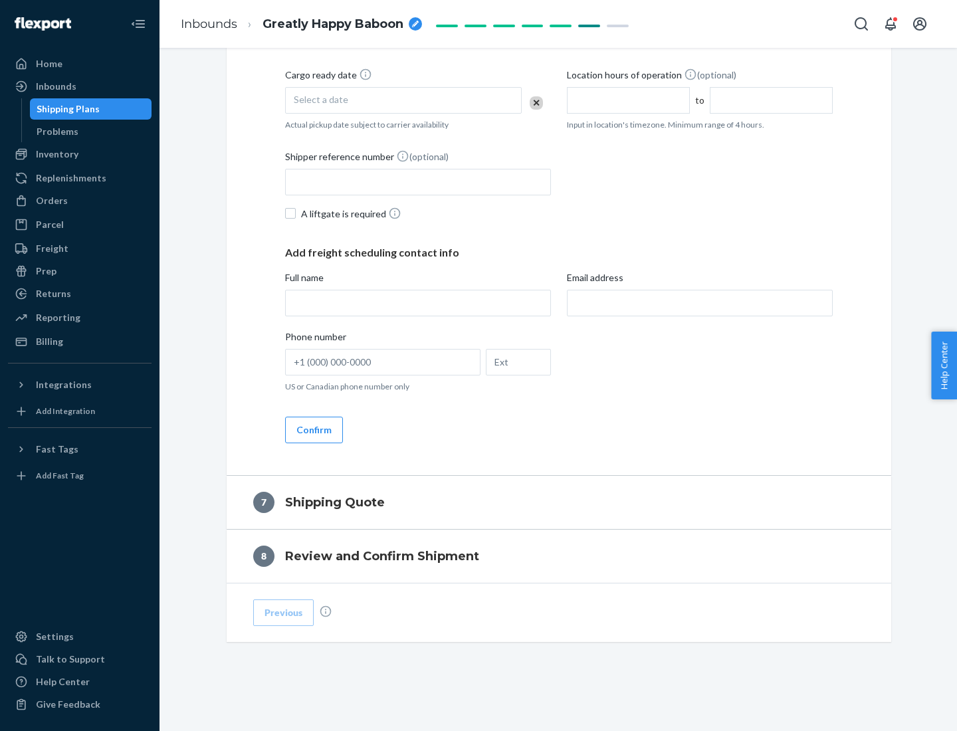
scroll to position [508, 0]
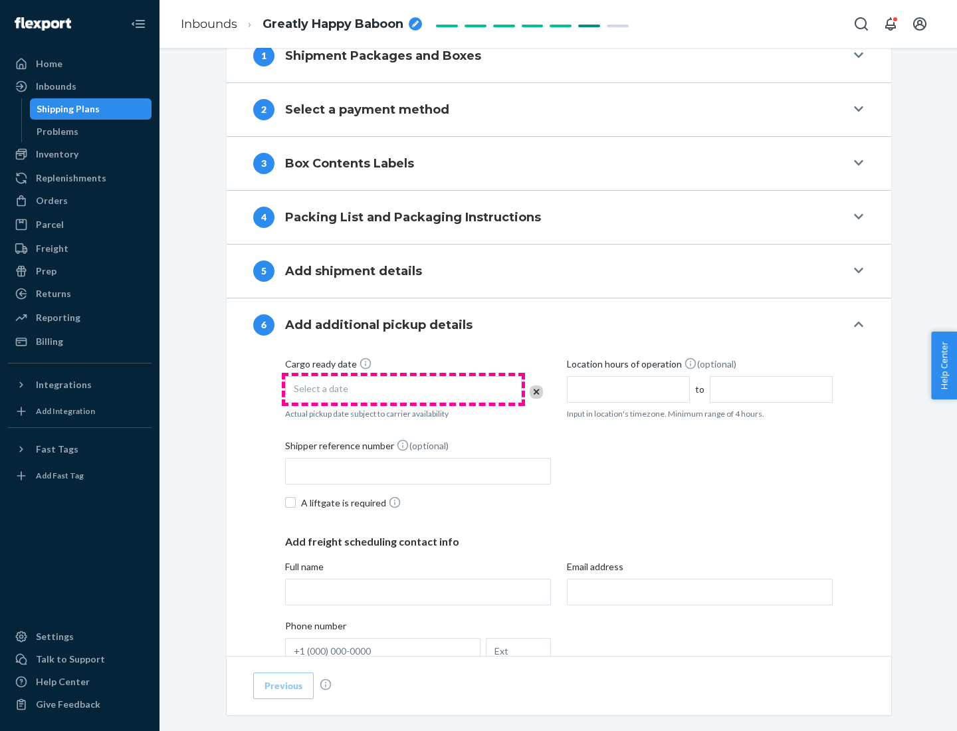
click at [403, 389] on div "Select a date" at bounding box center [403, 389] width 237 height 27
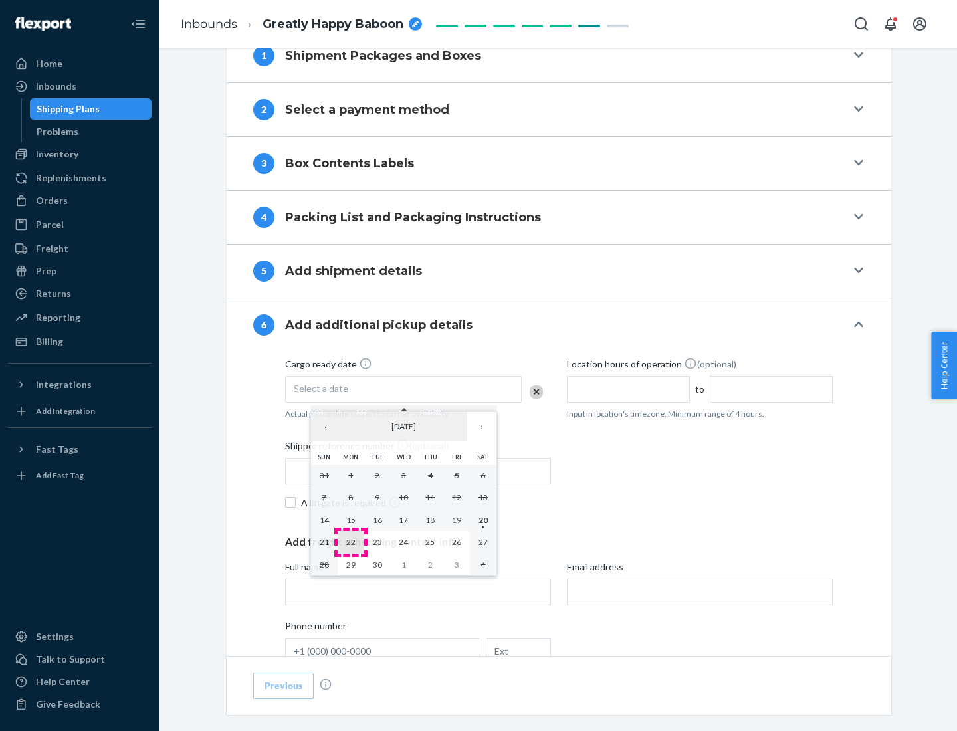
click at [350, 542] on abbr "22" at bounding box center [350, 542] width 9 height 10
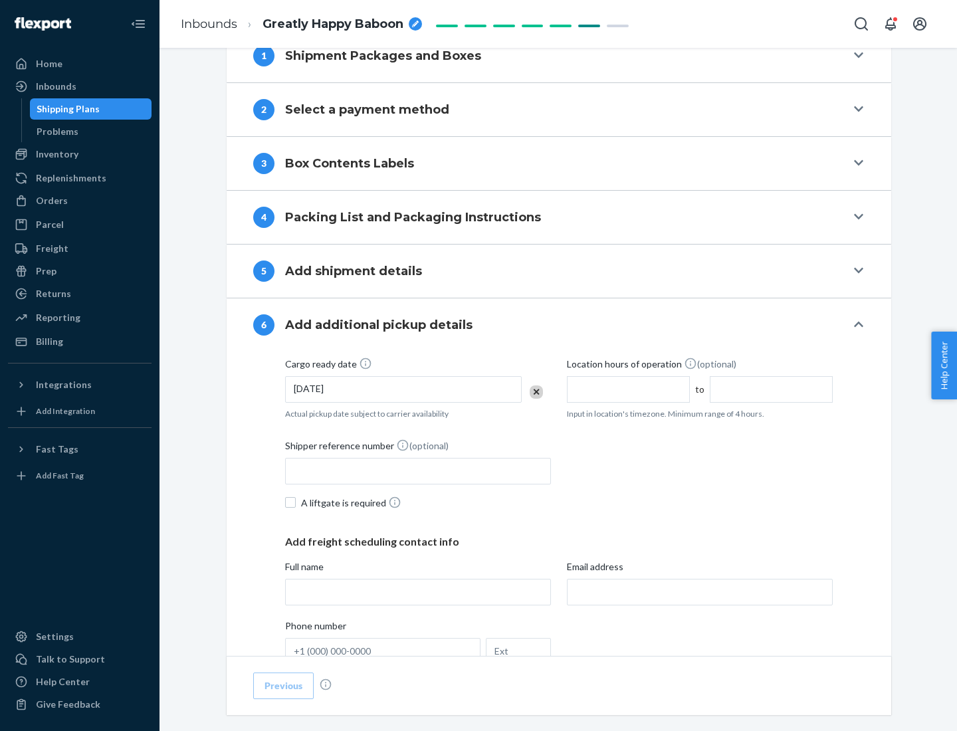
scroll to position [711, 0]
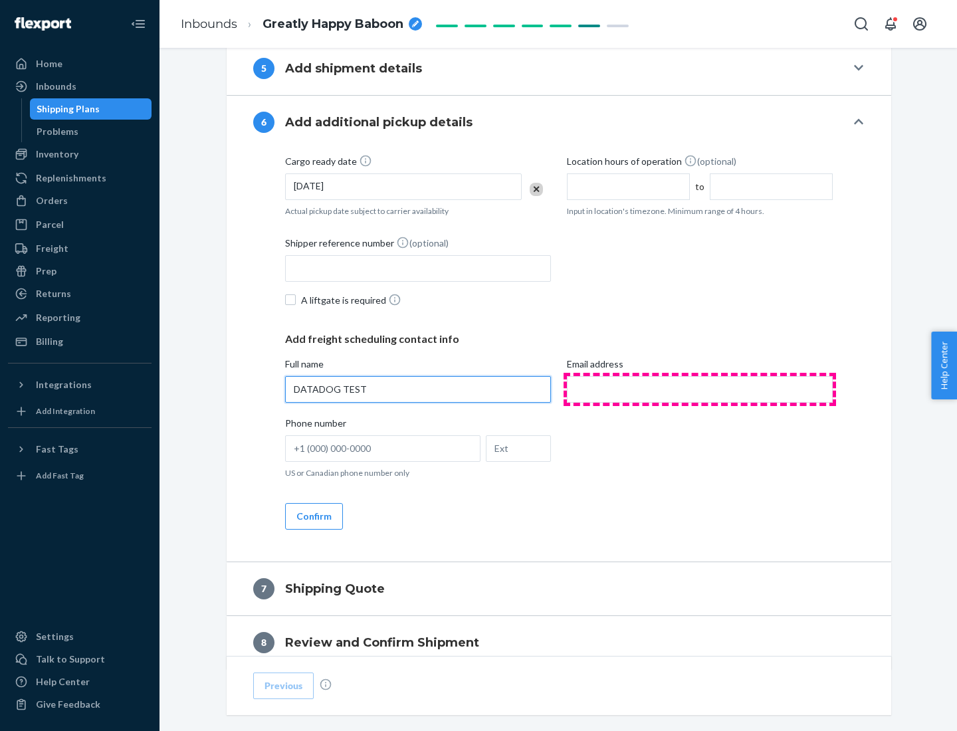
type input "DATADOG TEST"
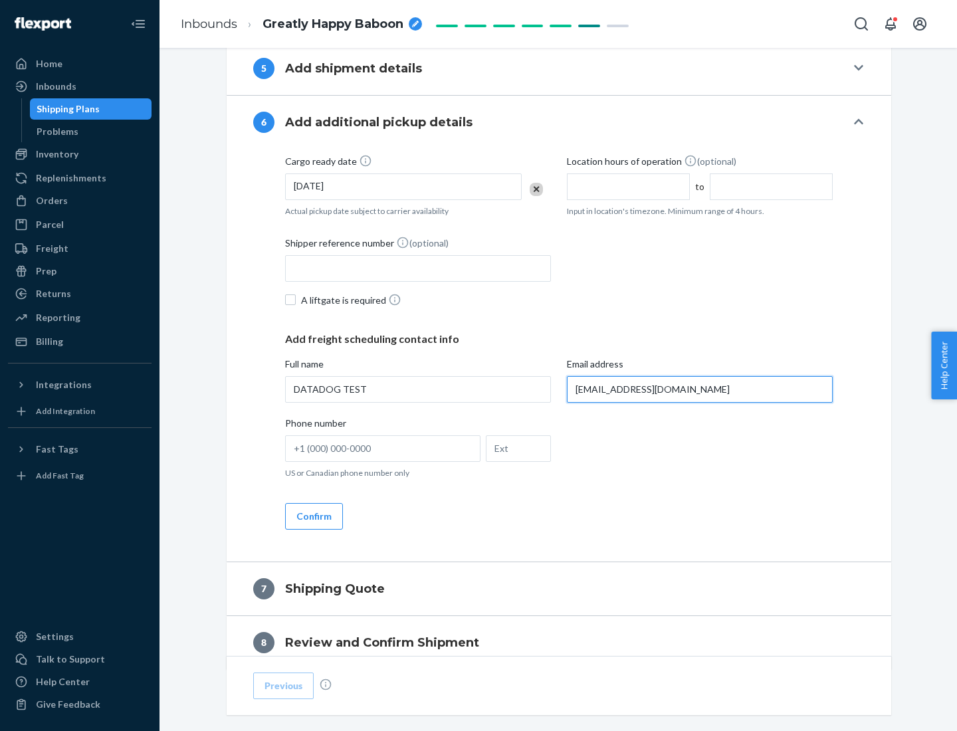
scroll to position [770, 0]
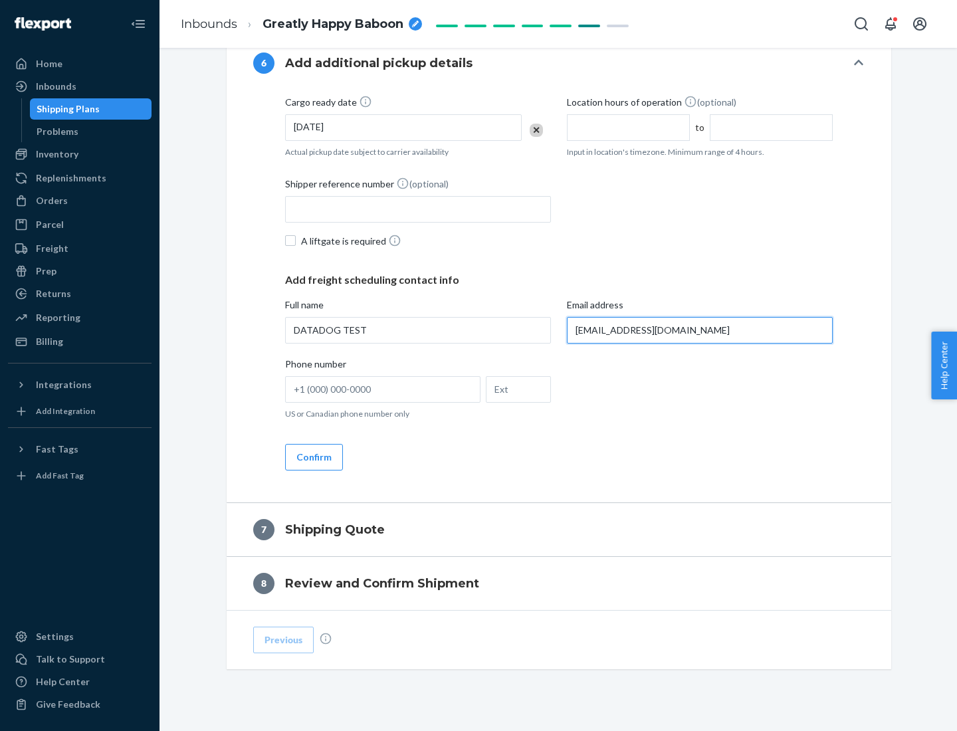
type input "[EMAIL_ADDRESS][DOMAIN_NAME]"
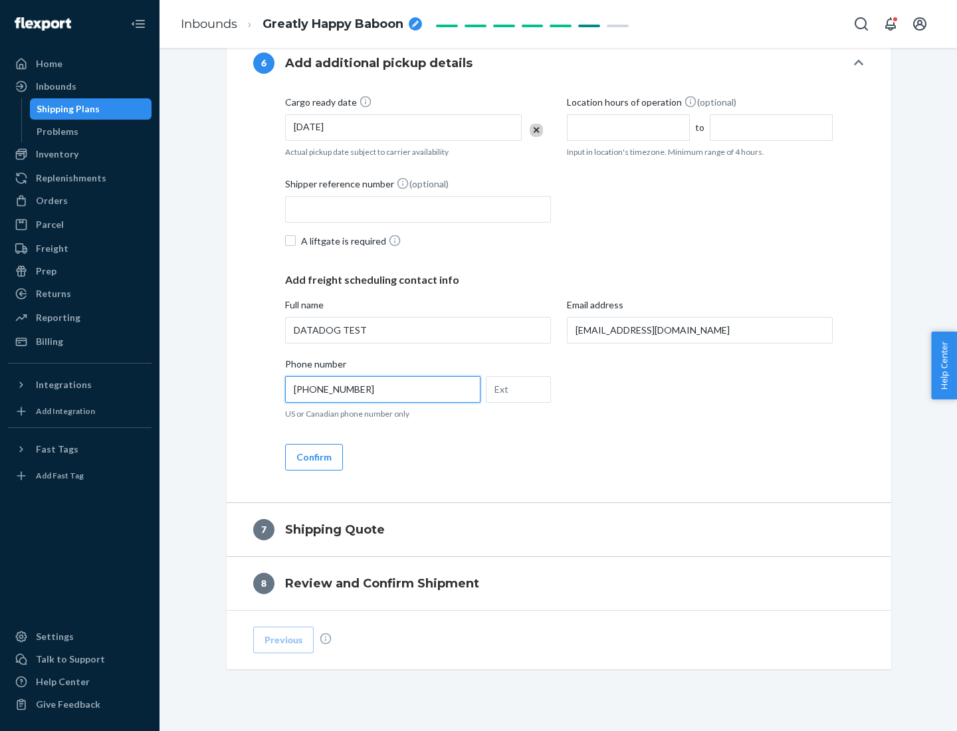
scroll to position [798, 0]
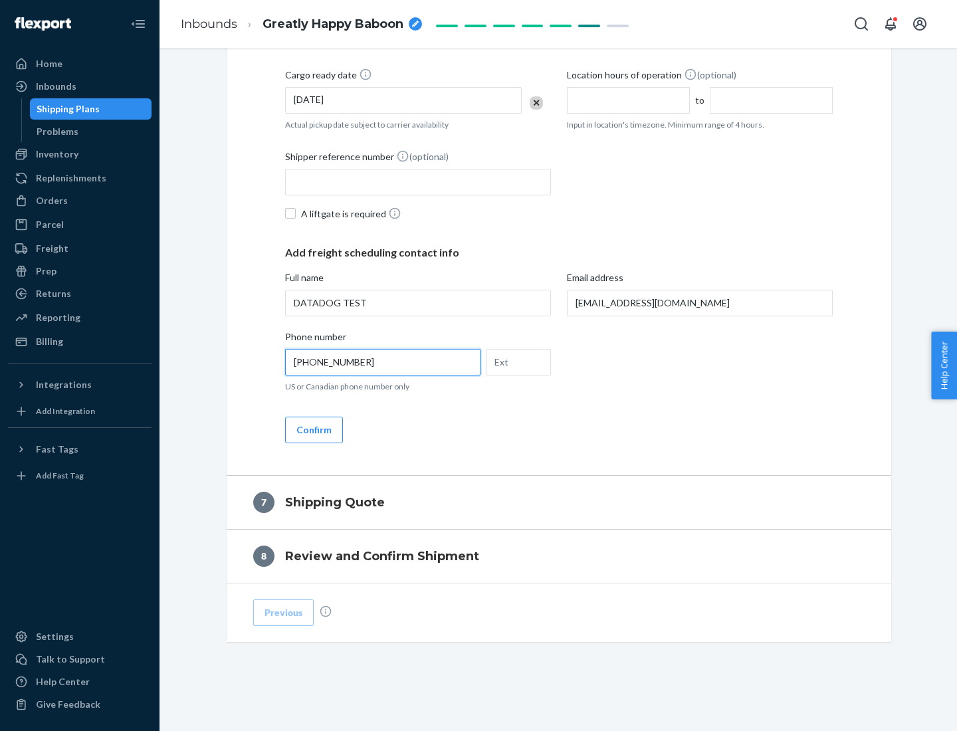
type input "[PHONE_NUMBER]"
click at [313, 429] on button "Confirm" at bounding box center [314, 430] width 58 height 27
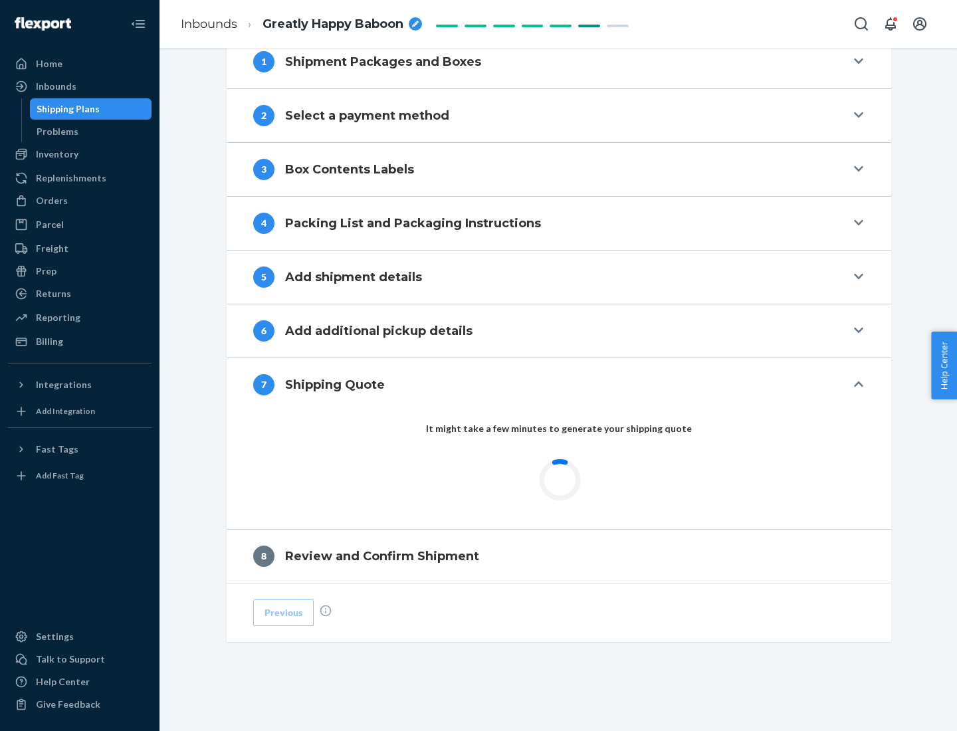
scroll to position [550, 0]
